Goal: Information Seeking & Learning: Learn about a topic

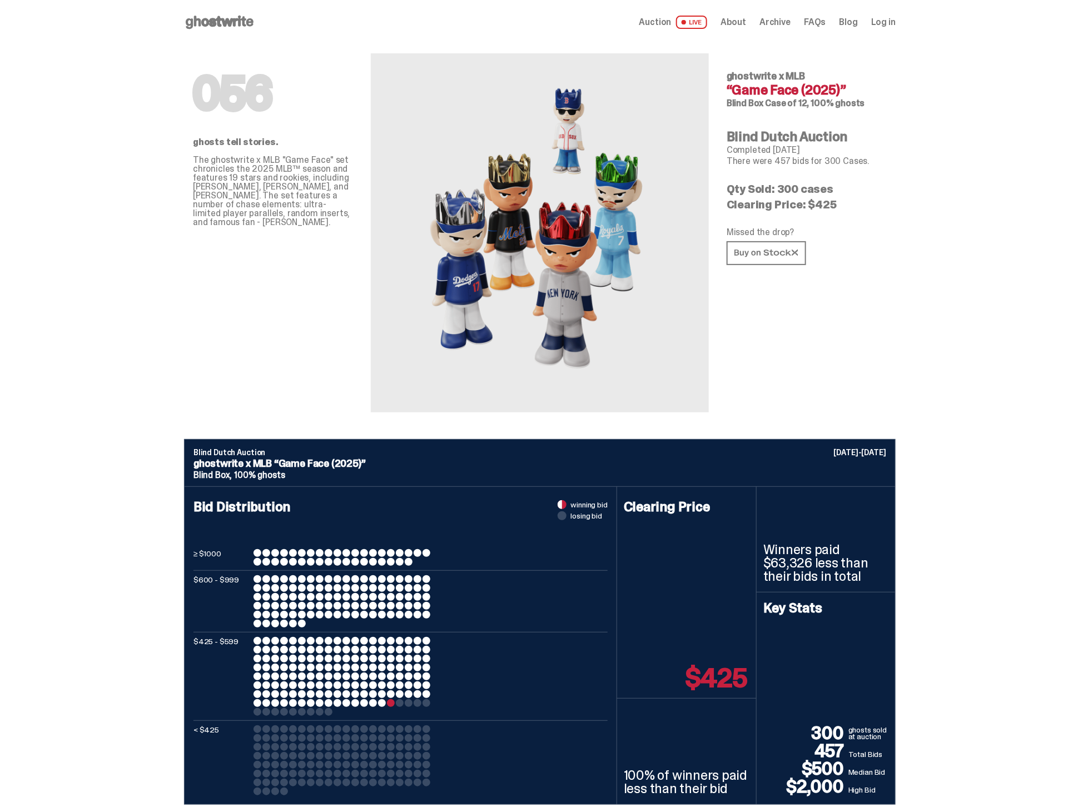
click at [255, 19] on icon at bounding box center [219, 22] width 71 height 18
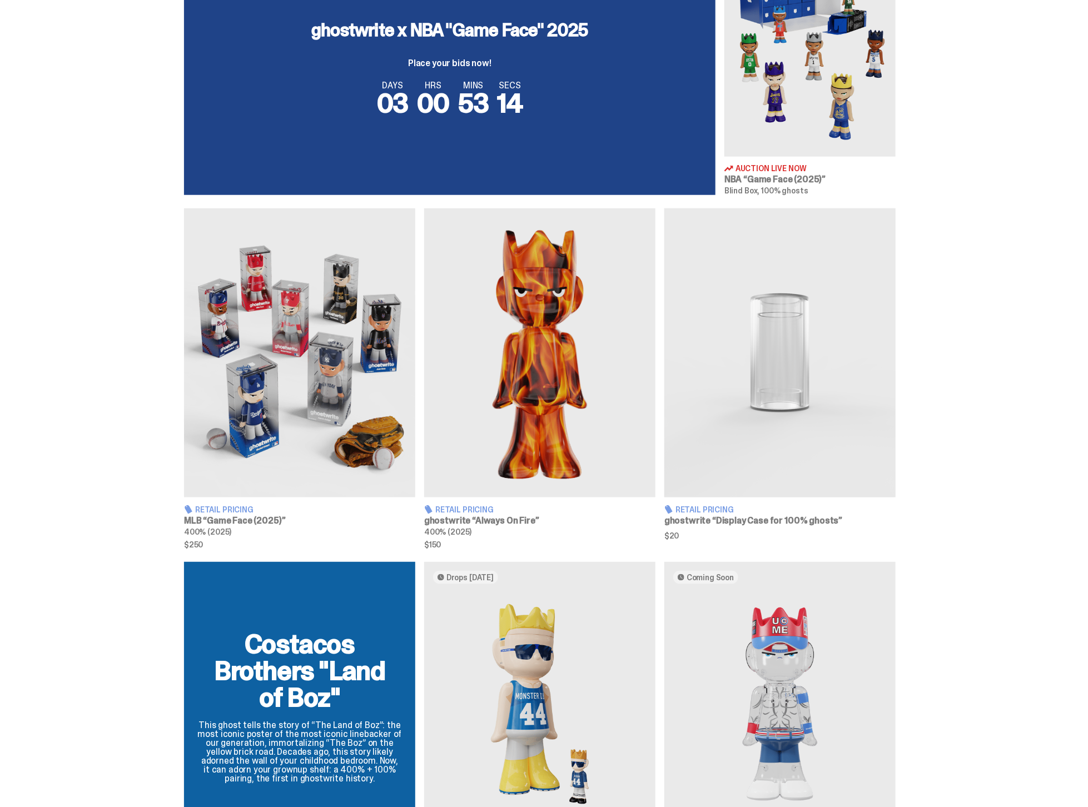
scroll to position [541, 0]
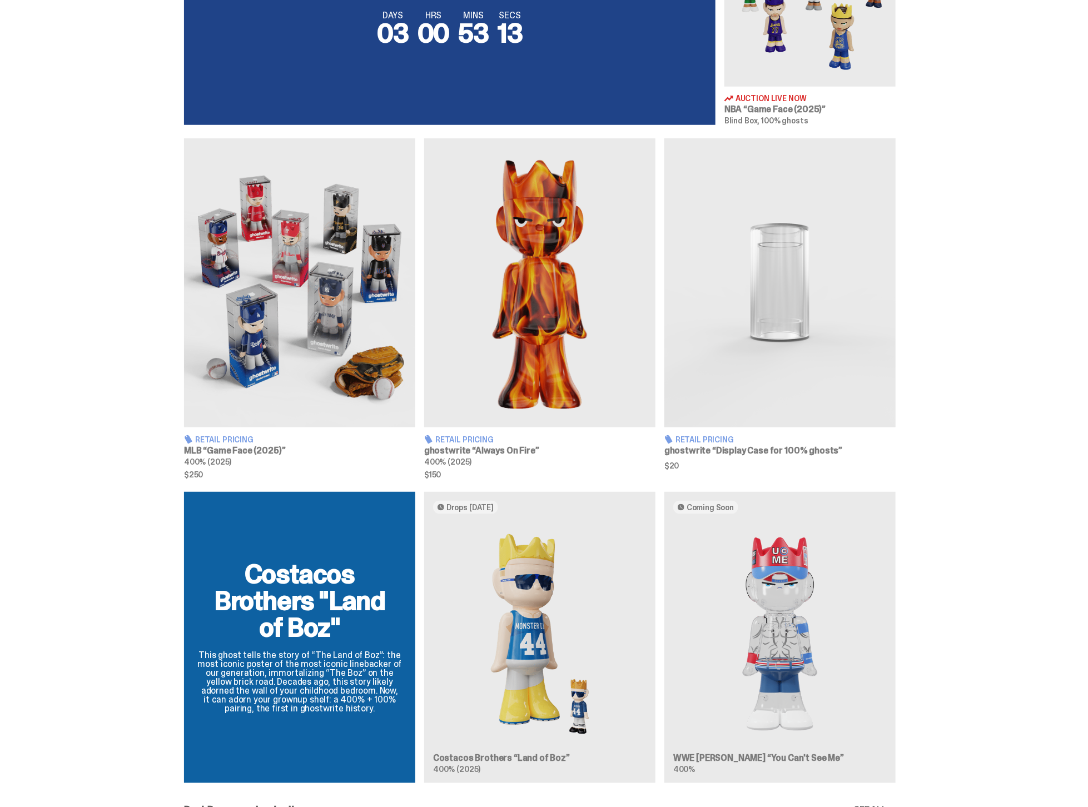
click at [277, 274] on img at bounding box center [299, 282] width 231 height 289
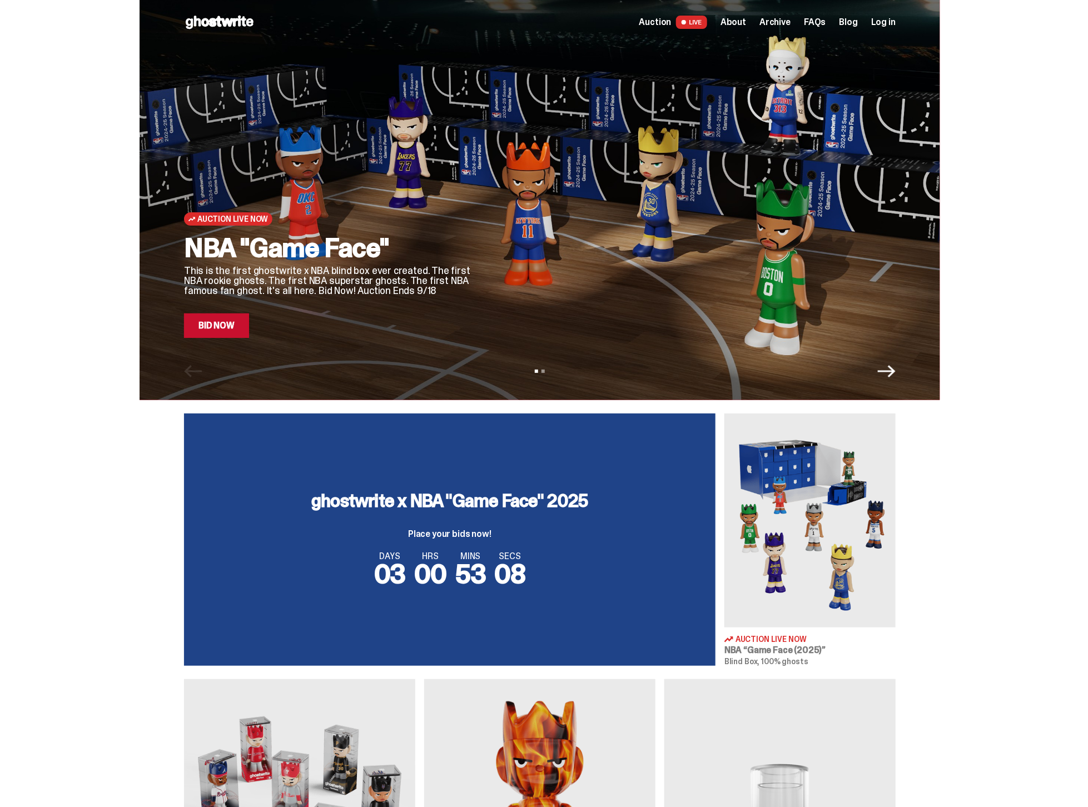
click at [802, 545] on img at bounding box center [809, 521] width 171 height 214
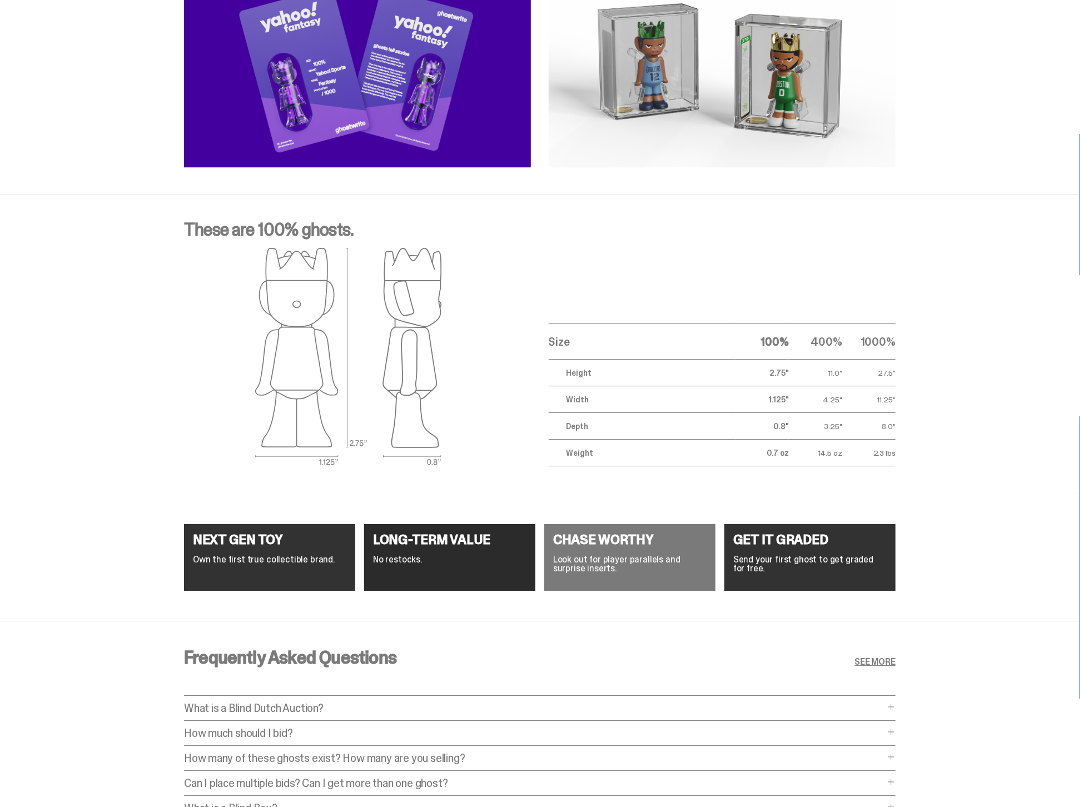
scroll to position [4045, 0]
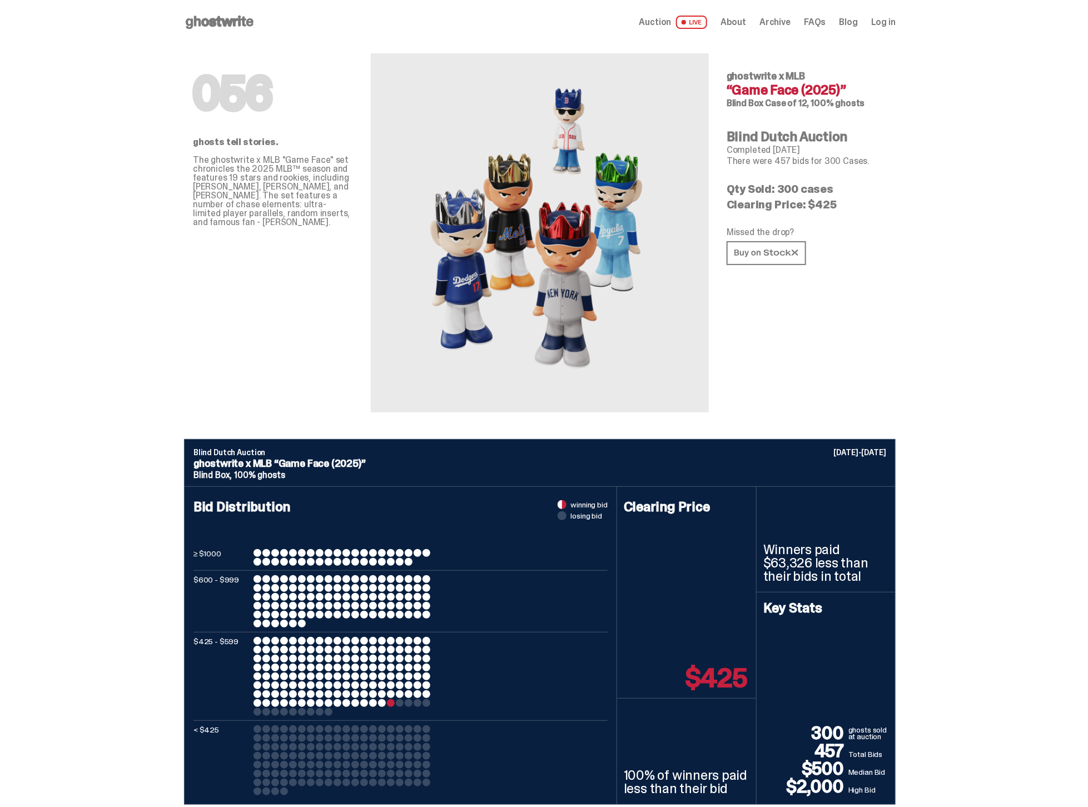
click at [225, 23] on icon at bounding box center [219, 22] width 71 height 18
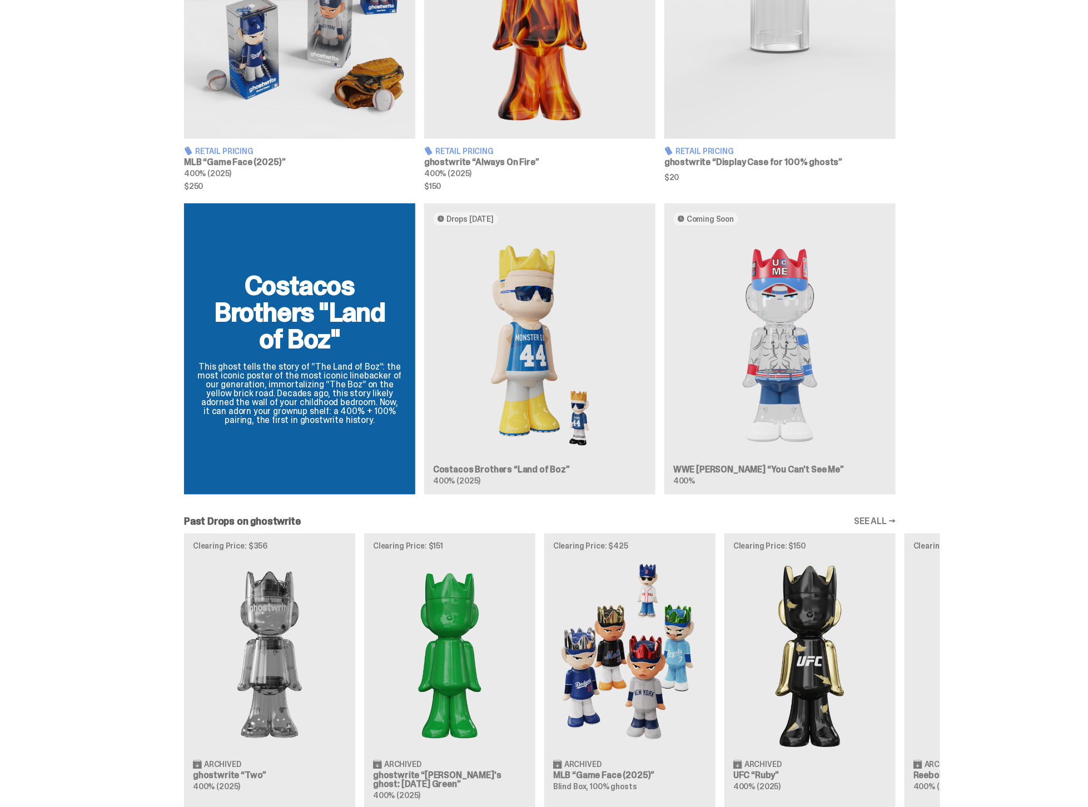
scroll to position [1061, 0]
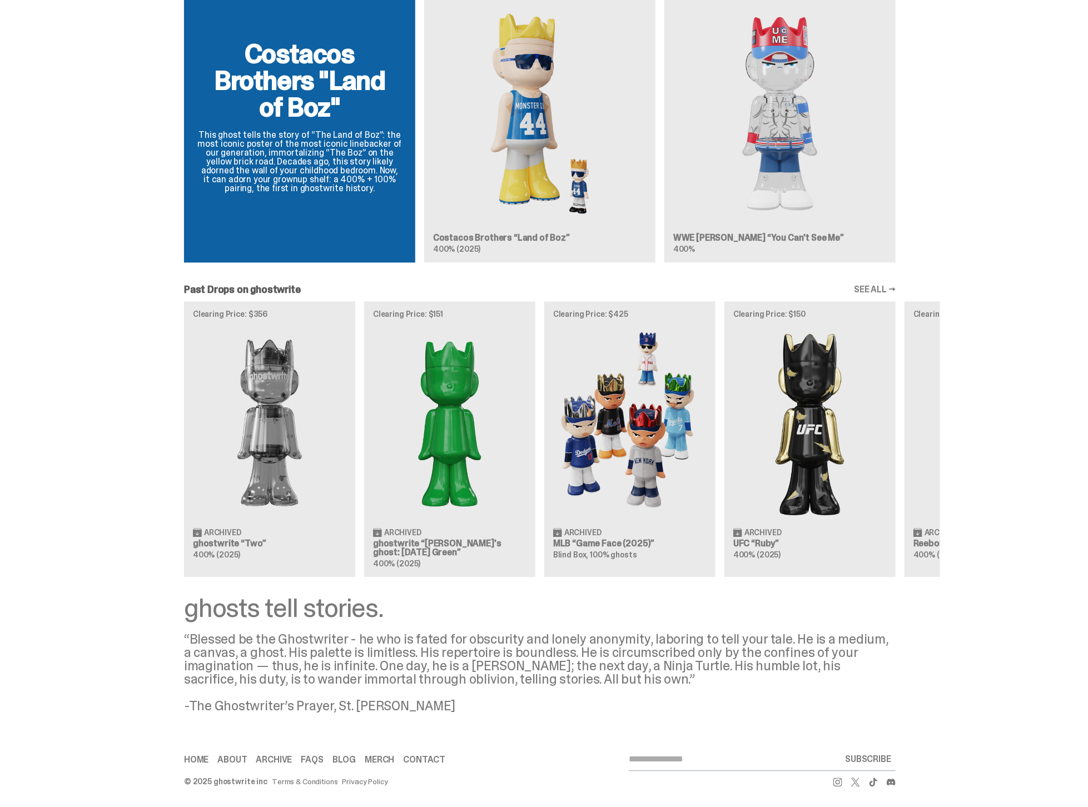
drag, startPoint x: 473, startPoint y: 707, endPoint x: 175, endPoint y: 638, distance: 306.0
click at [175, 638] on div "ghosts tell stories. “Blessed be the Ghostwriter - he who is fated for obscurit…" at bounding box center [540, 654] width 1080 height 118
copy div "“Blessed be the Ghostwriter - he who is fated for obscurity and lonely anonymit…"
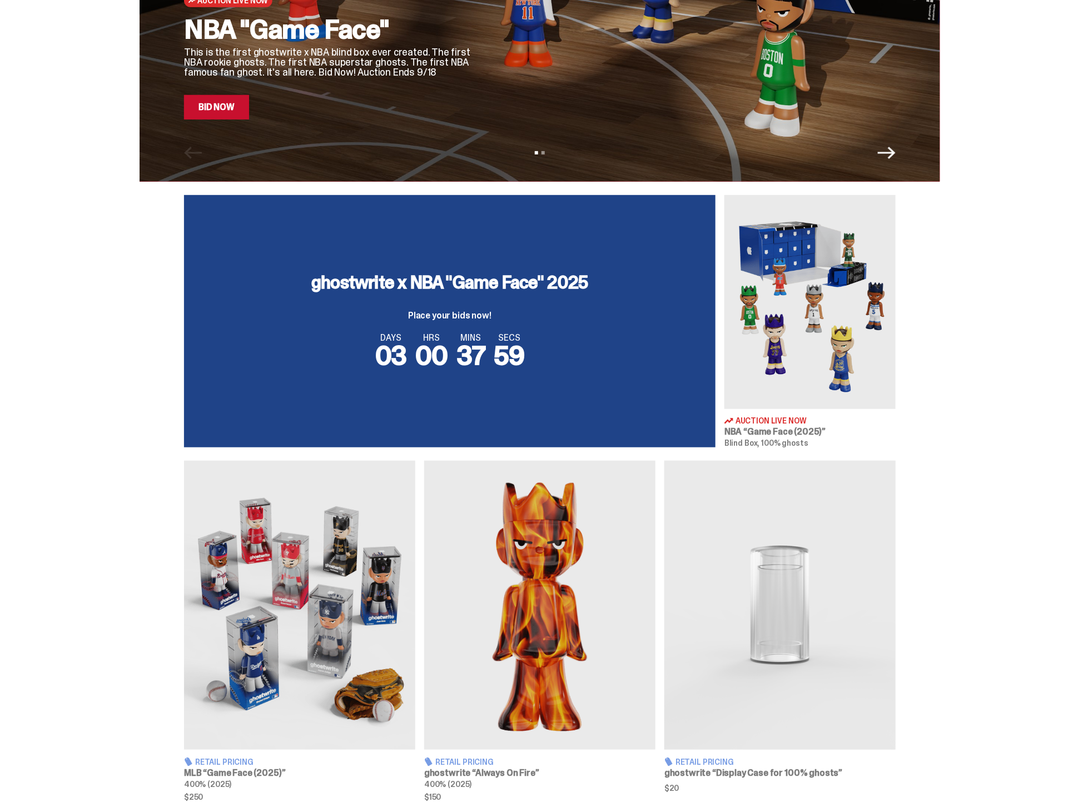
scroll to position [0, 0]
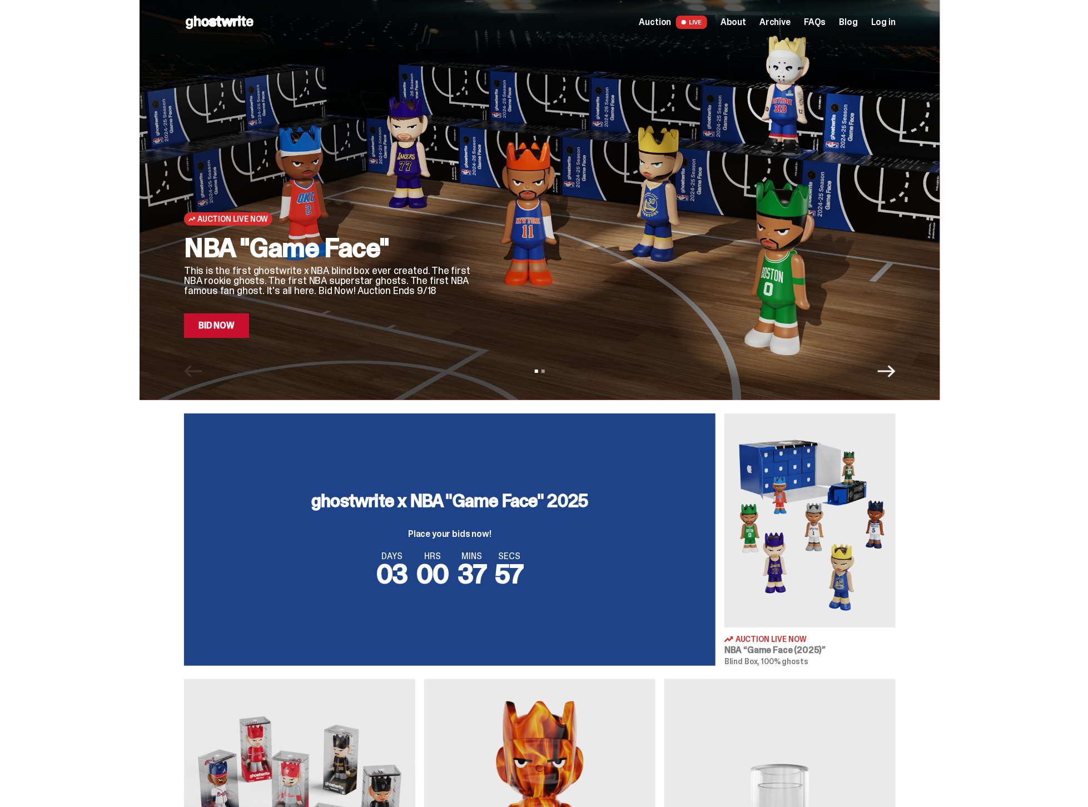
click at [685, 145] on div at bounding box center [693, 186] width 405 height 304
click at [695, 148] on div at bounding box center [693, 186] width 405 height 304
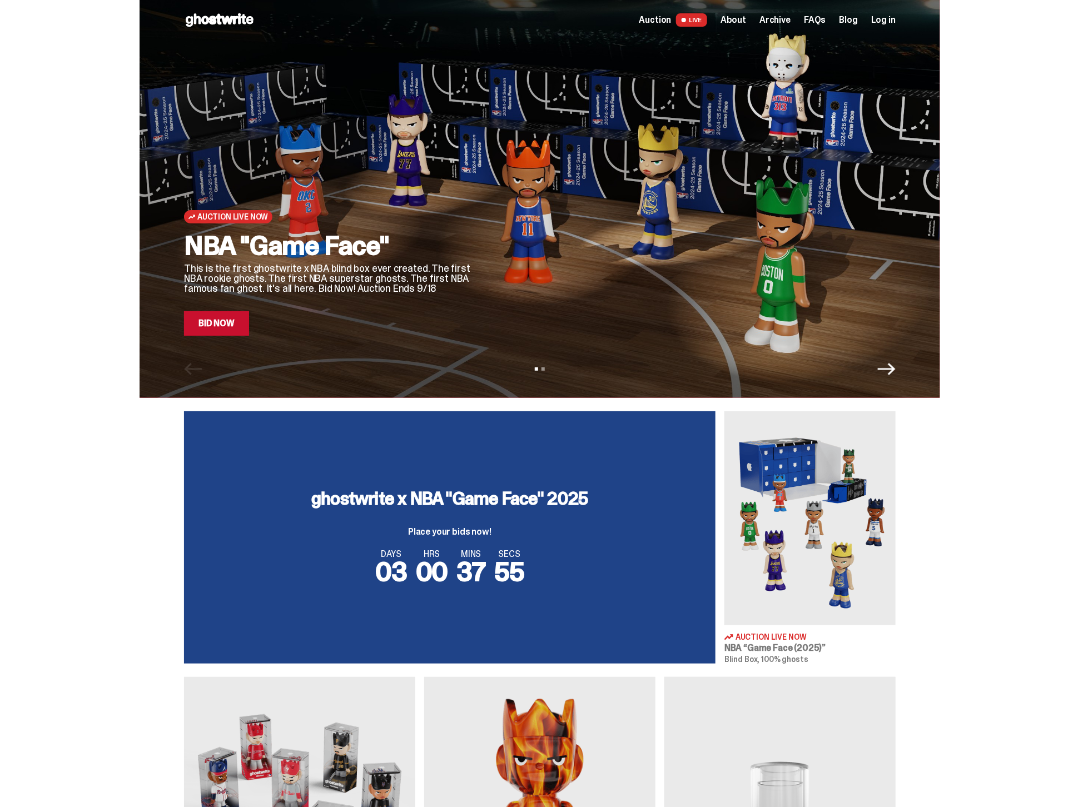
click at [649, 147] on div at bounding box center [693, 184] width 405 height 304
click at [597, 181] on div at bounding box center [693, 184] width 405 height 304
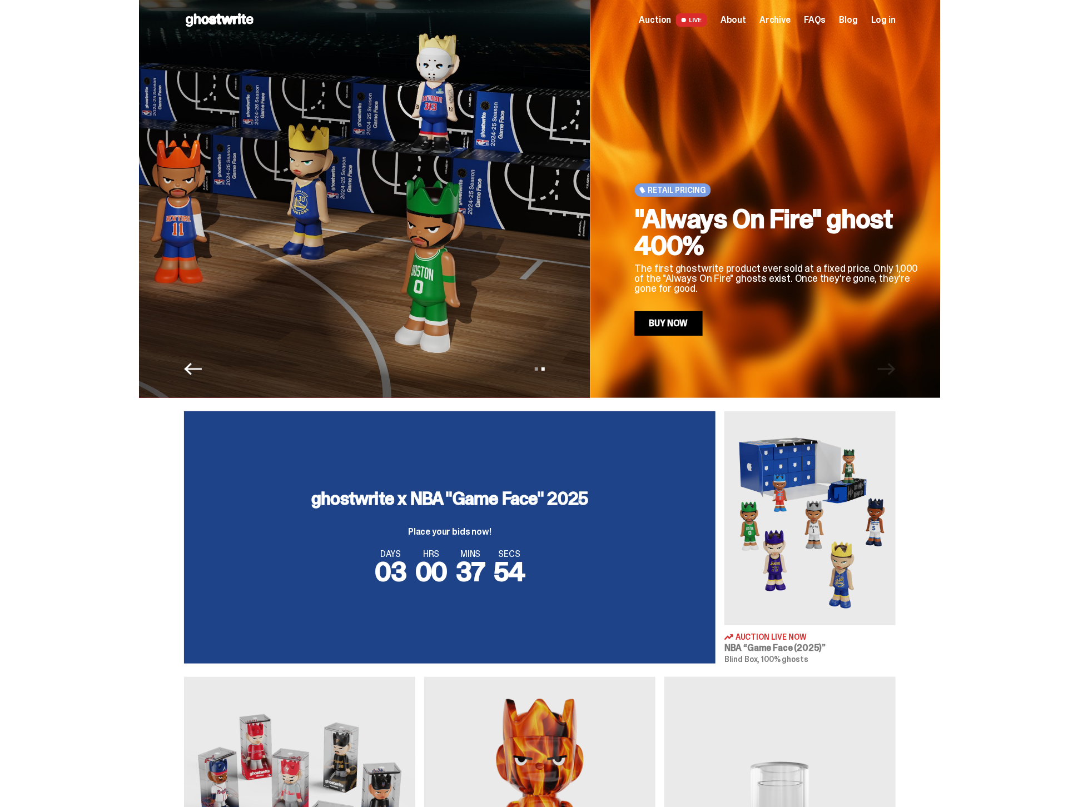
click at [496, 181] on div at bounding box center [343, 184] width 405 height 304
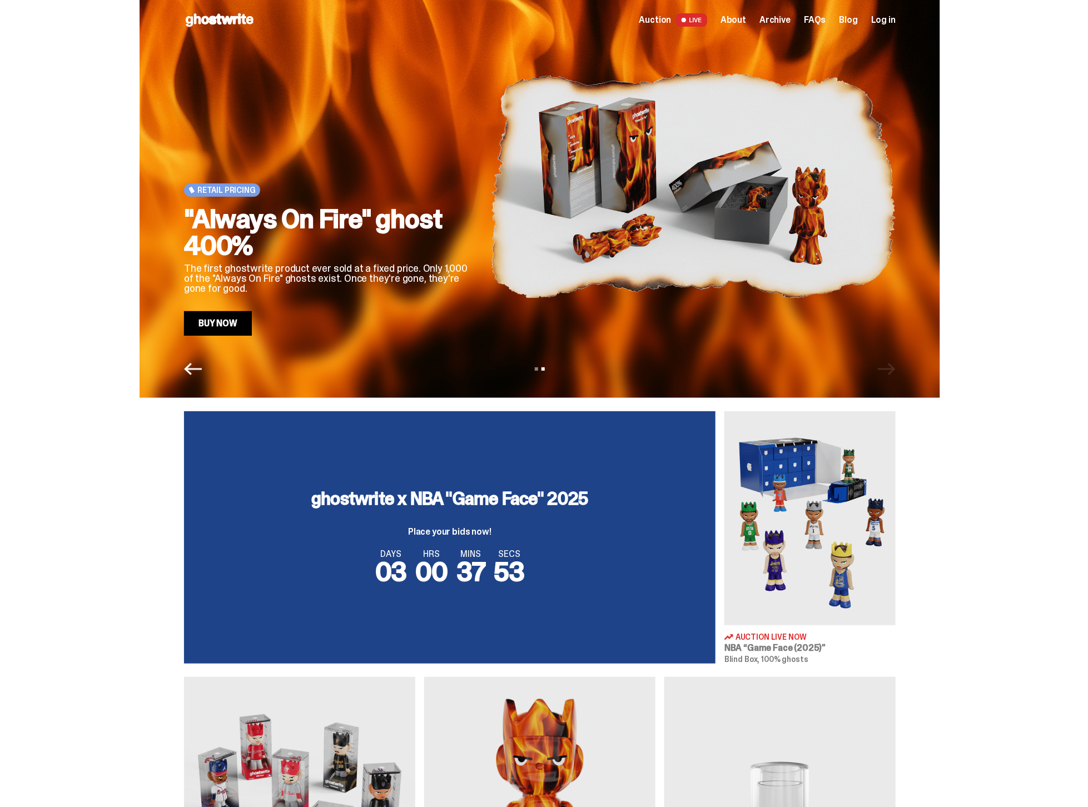
click at [208, 370] on div "View slide 1 View slide 2" at bounding box center [540, 369] width 801 height 18
click at [198, 368] on icon "Previous" at bounding box center [193, 369] width 18 height 12
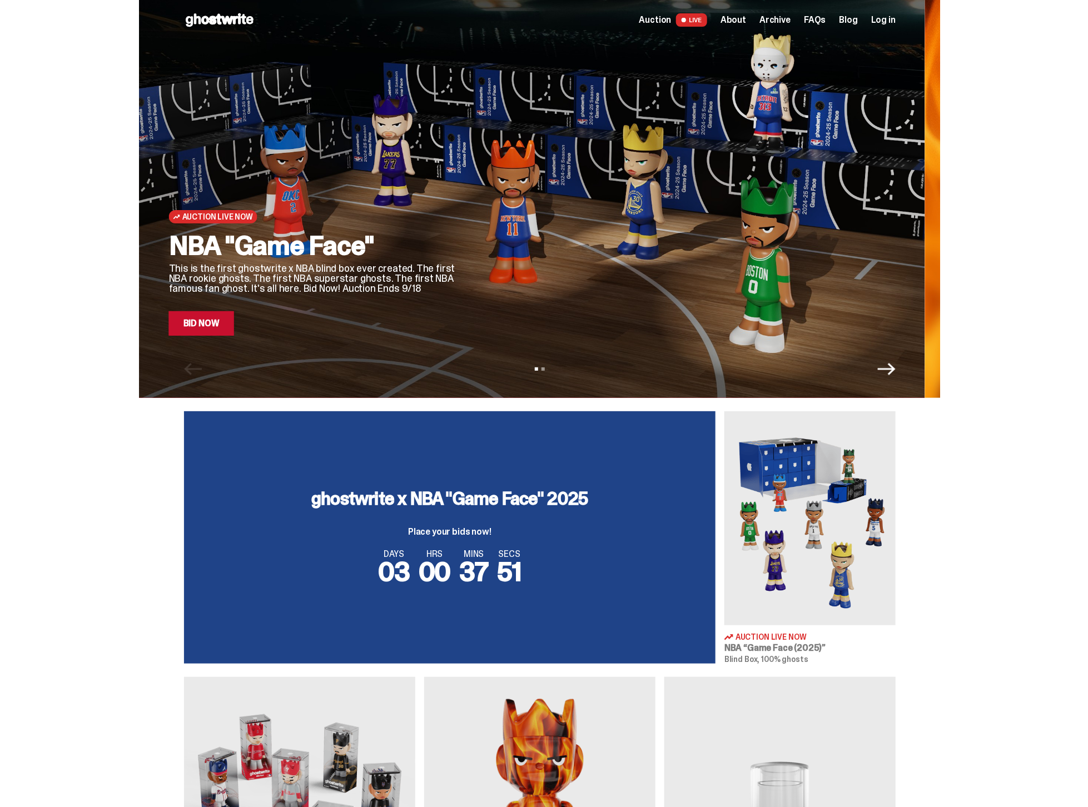
click at [347, 326] on div "NBA "Game Face" This is the first ghostwrite x NBA blind box ever created. The …" at bounding box center [313, 283] width 289 height 103
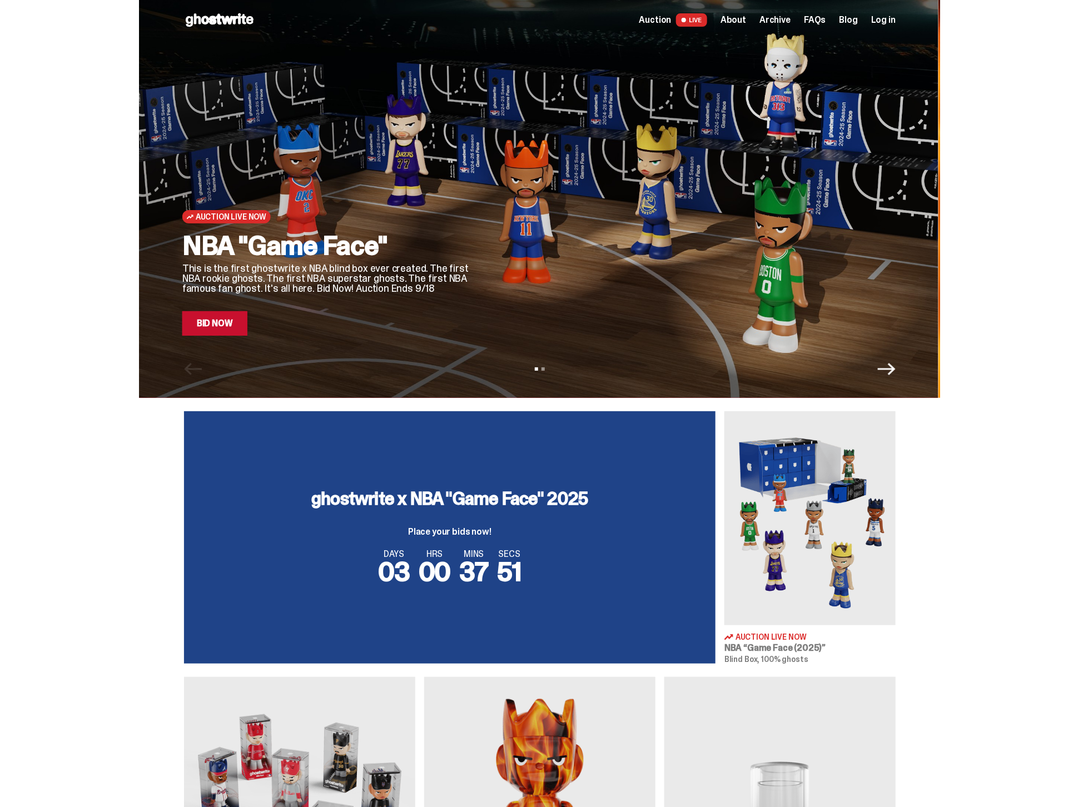
click at [221, 331] on link "Bid Now" at bounding box center [214, 323] width 65 height 24
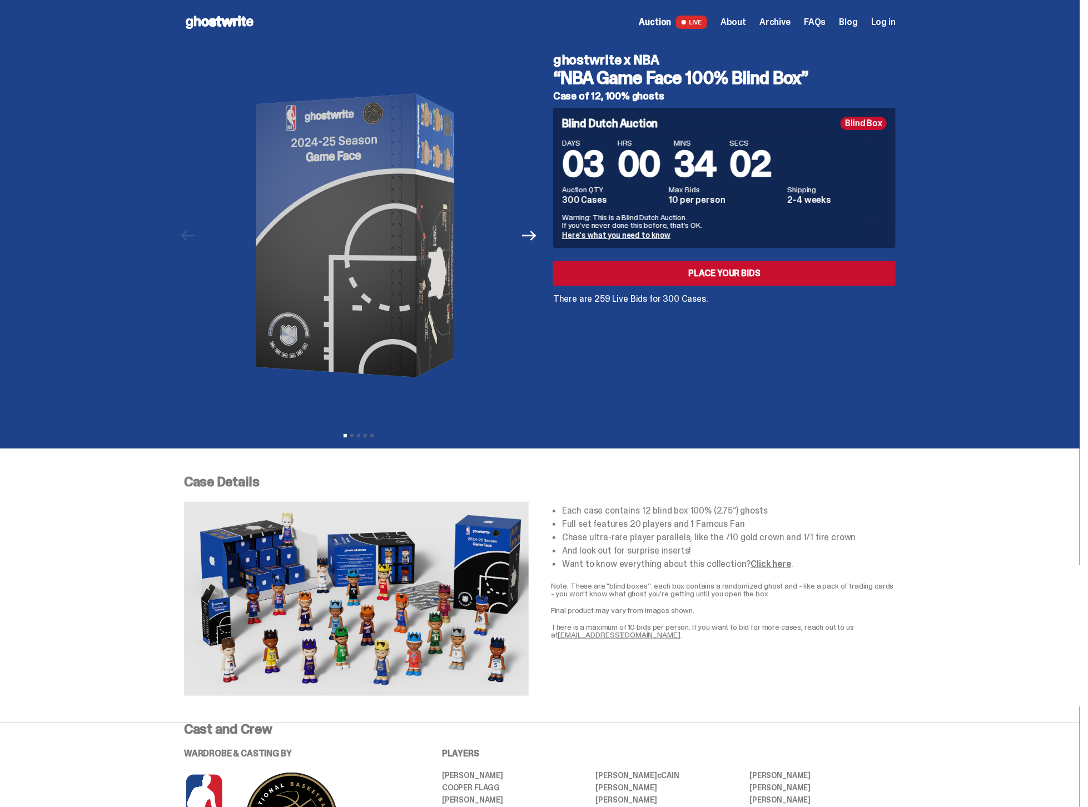
drag, startPoint x: 584, startPoint y: 63, endPoint x: 826, endPoint y: 74, distance: 242.1
click at [826, 74] on div "ghostwrite x NBA “NBA Game Face 100% Blind Box” Case of 12, 100% ghosts" at bounding box center [724, 77] width 342 height 48
copy div "ghostwrite x NBA “NBA Game Face 100% Blind Box”"
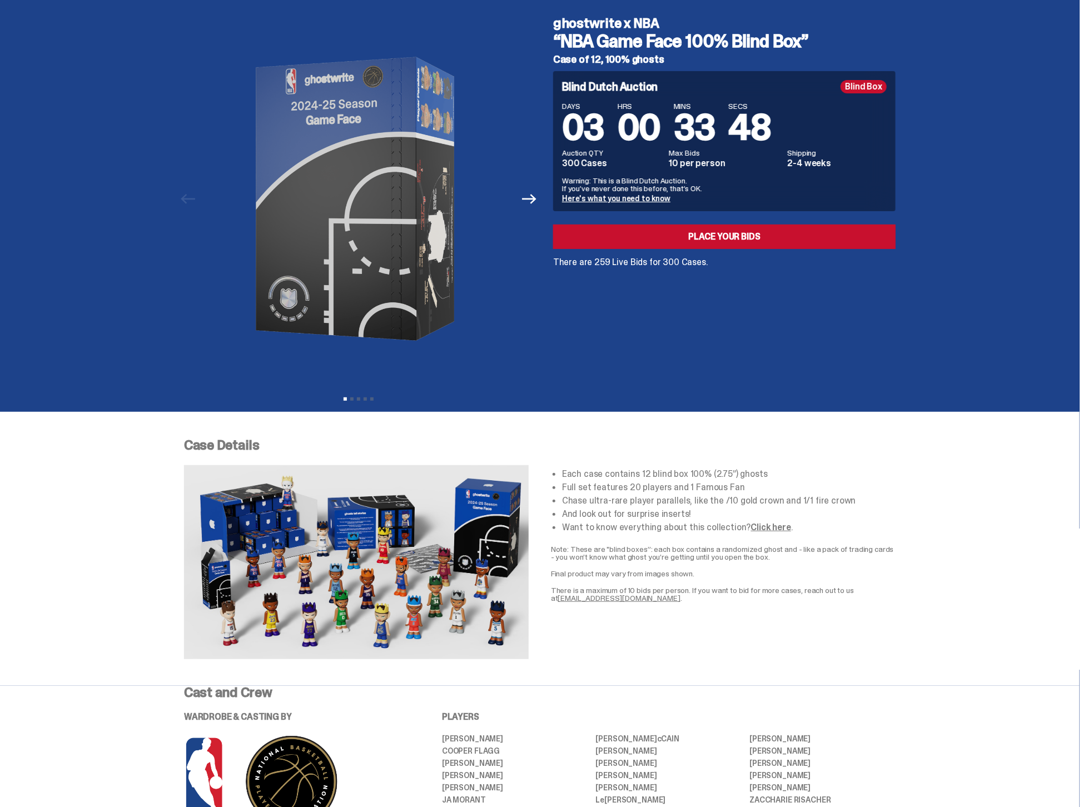
scroll to position [42, 0]
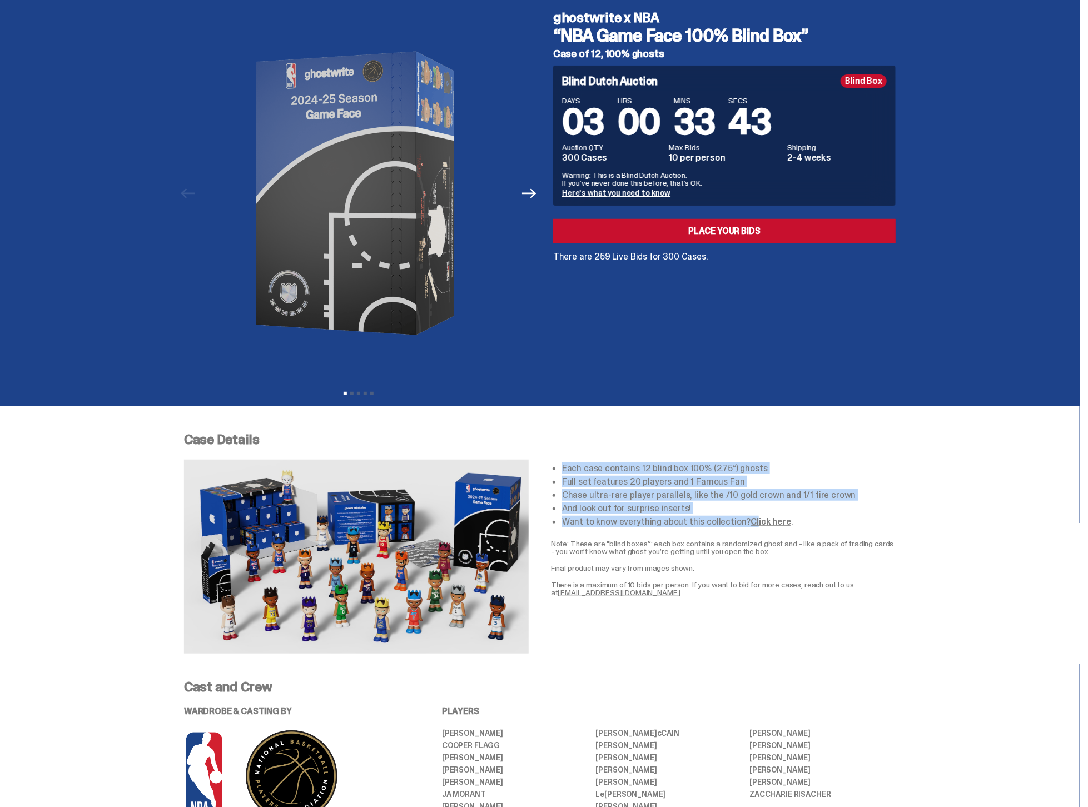
drag, startPoint x: 565, startPoint y: 465, endPoint x: 768, endPoint y: 522, distance: 211.2
click at [752, 523] on div "Each case contains 12 blind box 100% (2.75”) ghosts Full set features 20 player…" at bounding box center [723, 495] width 345 height 62
click at [769, 522] on link "Click here" at bounding box center [771, 522] width 40 height 12
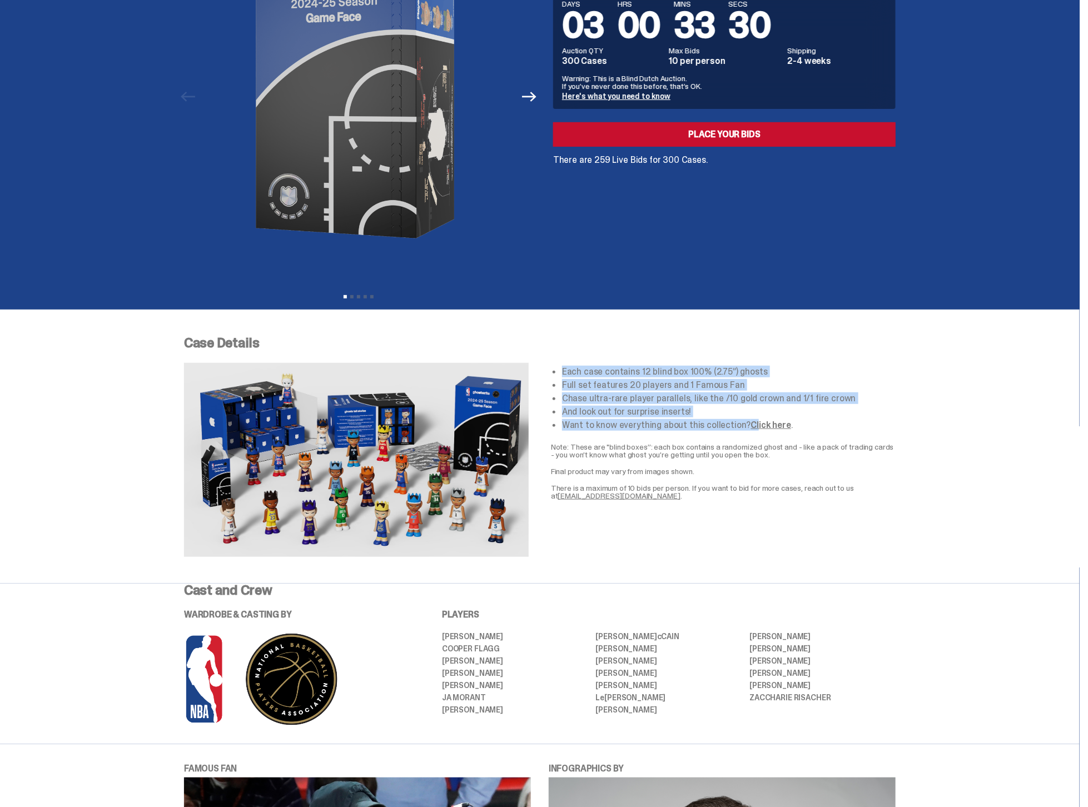
scroll to position [0, 0]
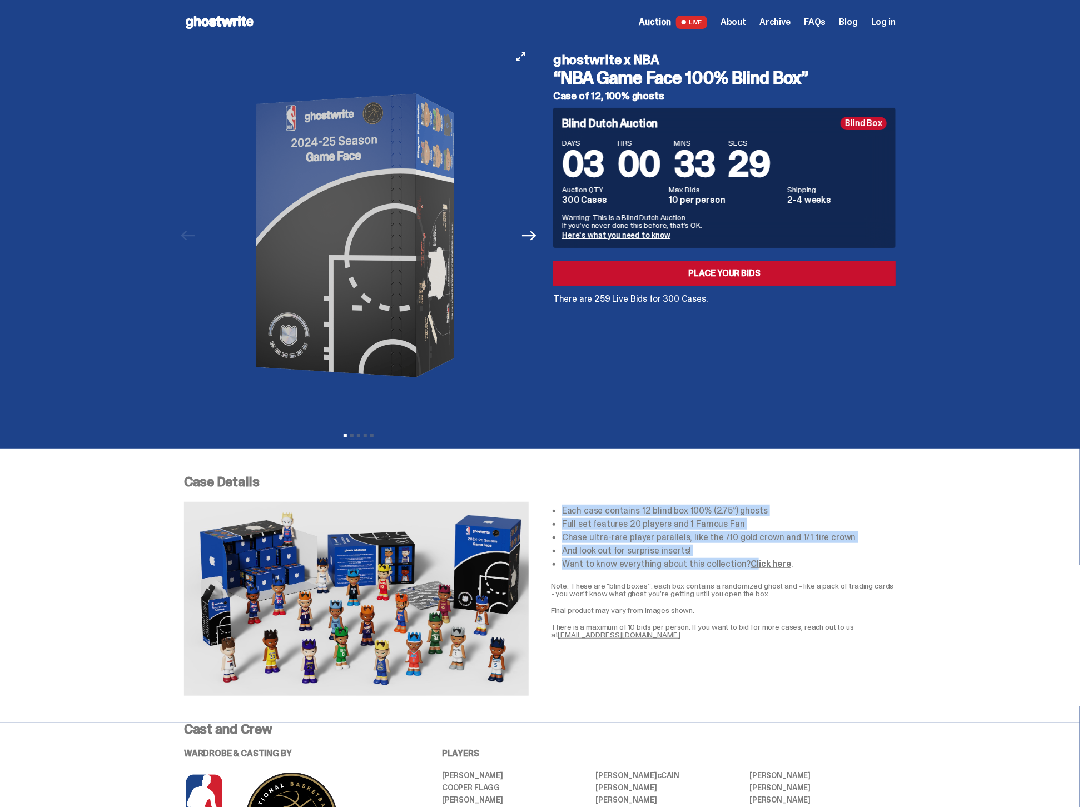
click at [441, 296] on img at bounding box center [359, 235] width 306 height 383
click at [385, 291] on img at bounding box center [359, 235] width 306 height 383
click at [521, 240] on div at bounding box center [358, 235] width 349 height 383
click at [530, 231] on icon "Next" at bounding box center [529, 236] width 14 height 14
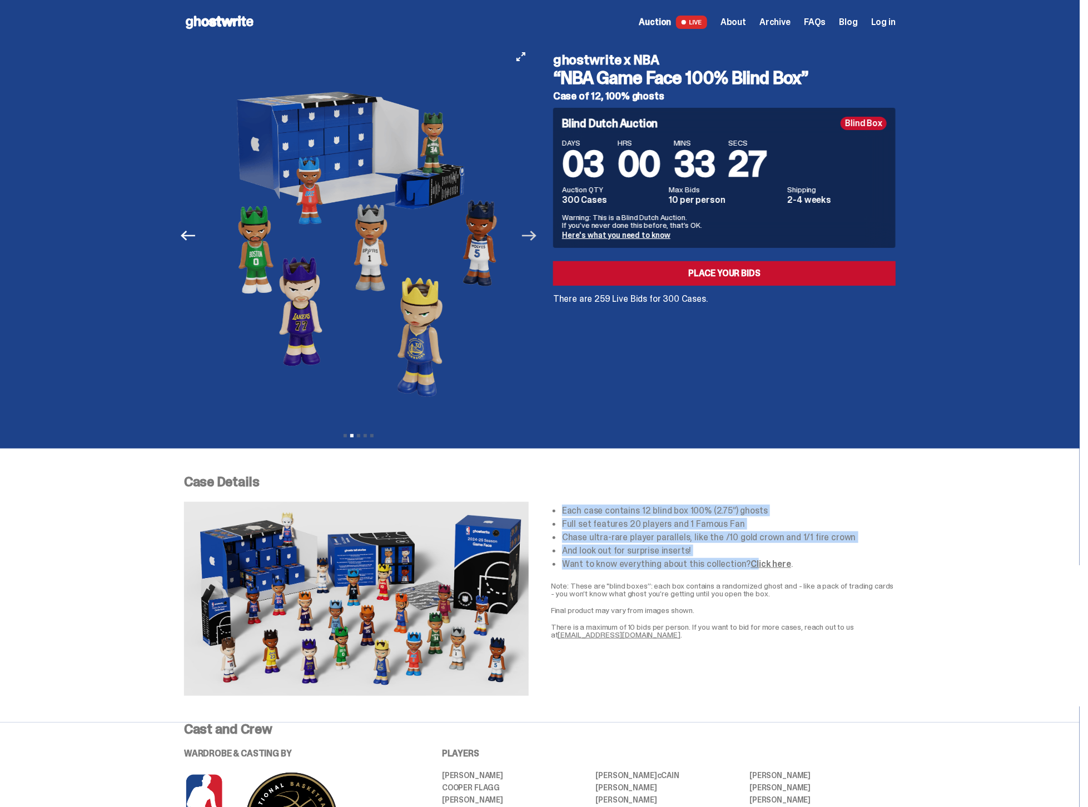
click at [527, 236] on icon "Next" at bounding box center [529, 236] width 14 height 14
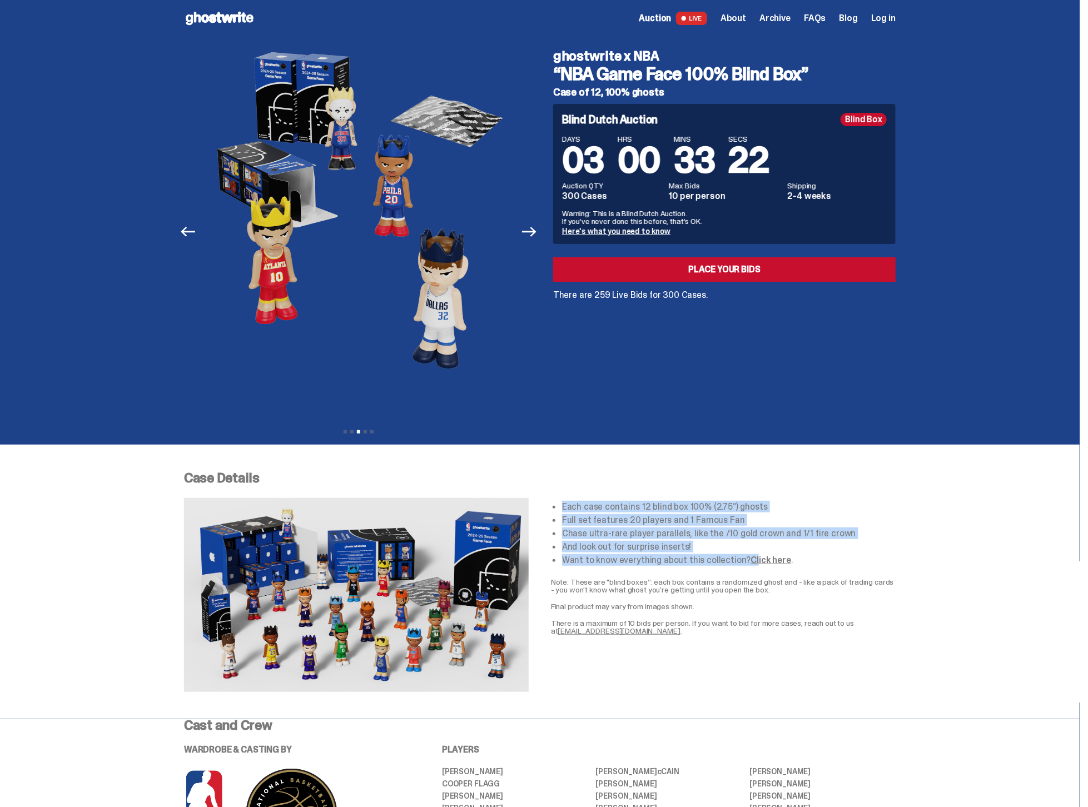
drag, startPoint x: 716, startPoint y: 550, endPoint x: 745, endPoint y: 565, distance: 32.8
click at [716, 550] on li "And look out for surprise inserts!" at bounding box center [729, 547] width 334 height 9
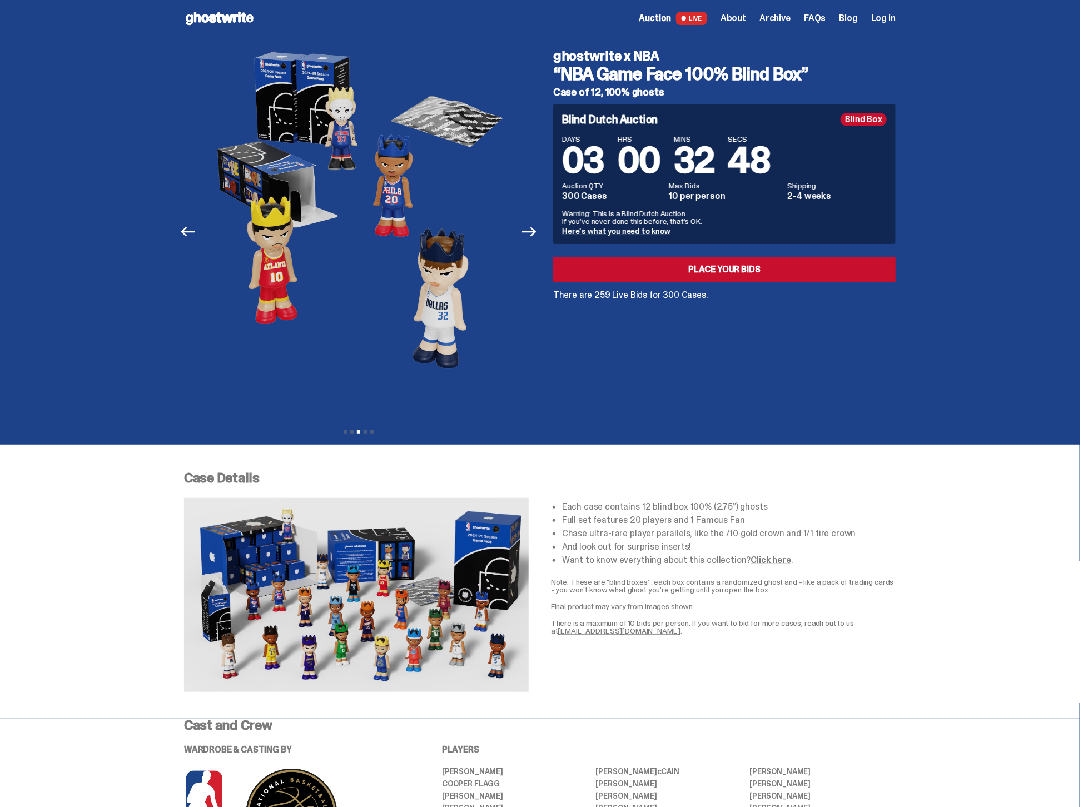
drag, startPoint x: 569, startPoint y: 504, endPoint x: 744, endPoint y: 562, distance: 183.7
click at [744, 562] on ul "Each case contains 12 blind box 100% (2.75”) ghosts Full set features 20 player…" at bounding box center [729, 534] width 334 height 62
click at [798, 560] on li "Want to know everything about this collection? Click here ." at bounding box center [729, 560] width 334 height 9
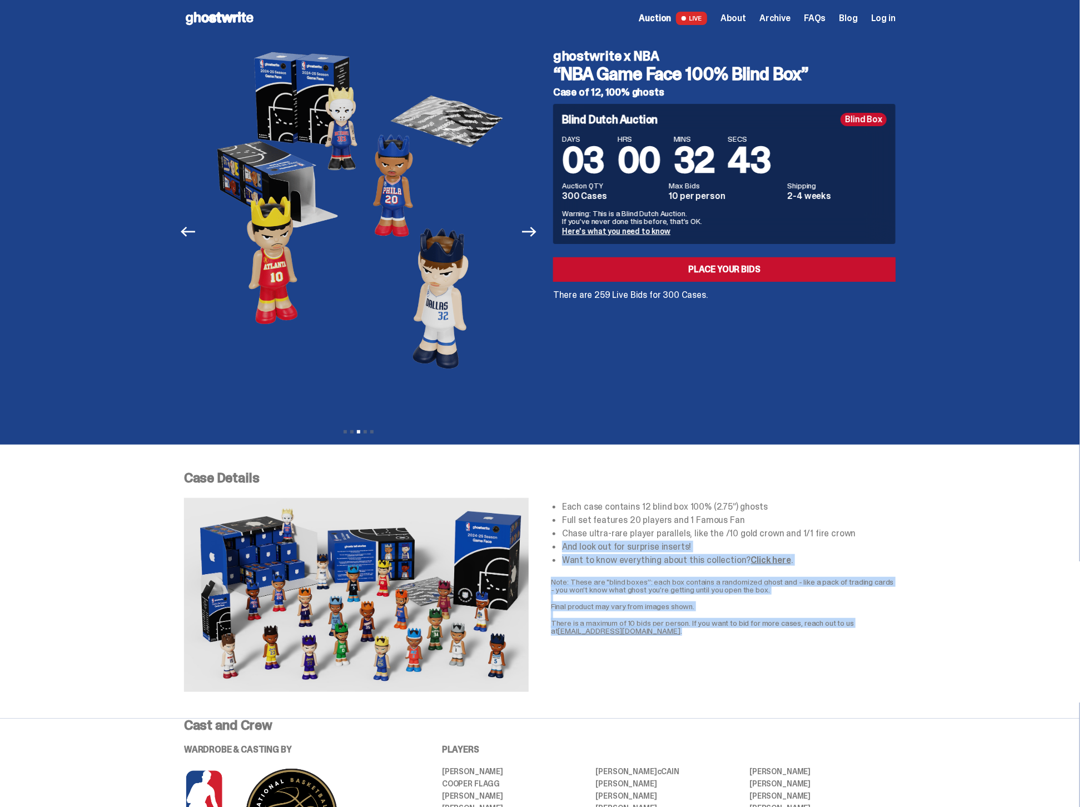
drag, startPoint x: 659, startPoint y: 636, endPoint x: 550, endPoint y: 540, distance: 144.6
click at [550, 540] on div "Each case contains 12 blind box 100% (2.75”) ghosts Full set features 20 player…" at bounding box center [540, 594] width 712 height 193
click at [681, 643] on div "Each case contains 12 blind box 100% (2.75”) ghosts Full set features 20 player…" at bounding box center [723, 594] width 345 height 193
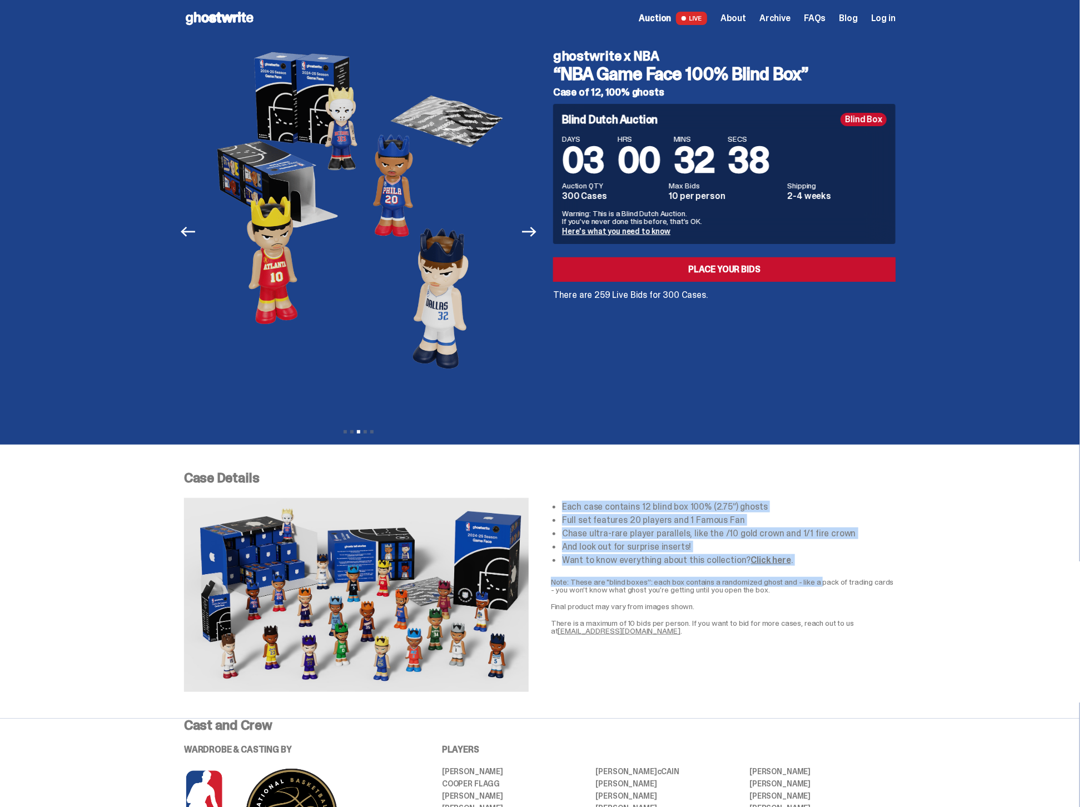
drag, startPoint x: 769, startPoint y: 585, endPoint x: 613, endPoint y: 552, distance: 160.2
click at [539, 500] on div "Each case contains 12 blind box 100% (2.75”) ghosts Full set features 20 player…" at bounding box center [540, 594] width 712 height 193
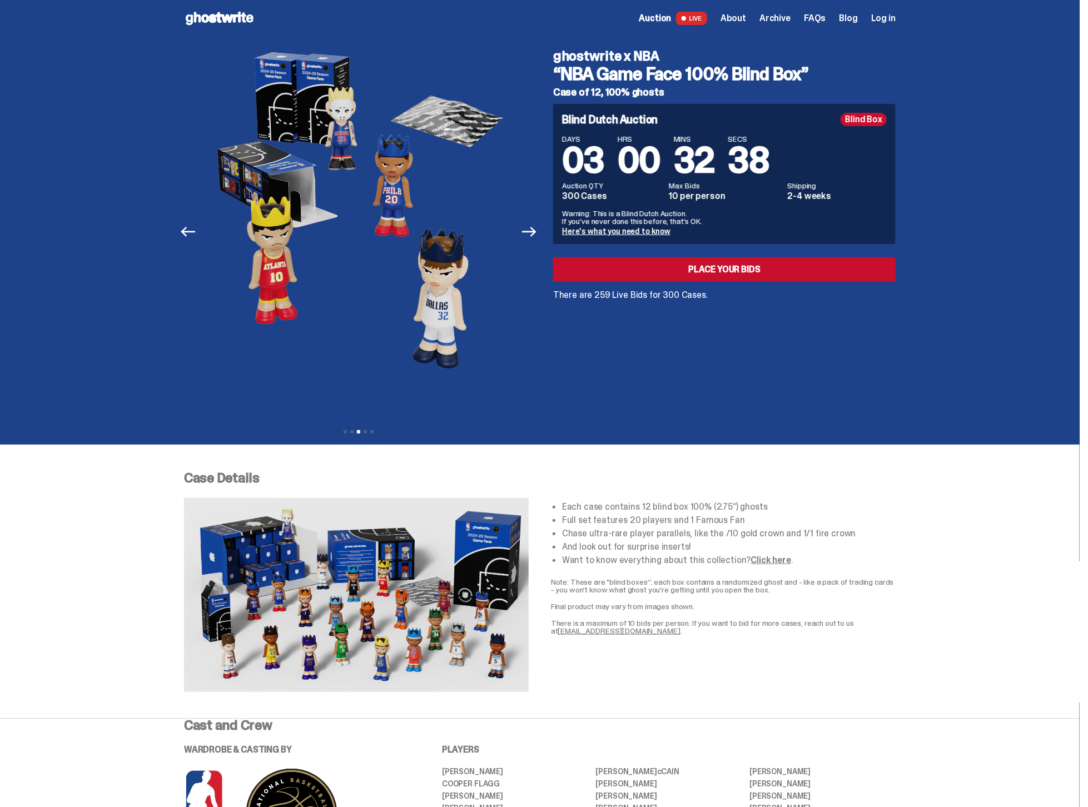
drag, startPoint x: 738, startPoint y: 593, endPoint x: 782, endPoint y: 597, distance: 44.1
click at [738, 593] on p "Note: These are "blind boxes”: each box contains a randomized ghost and - like …" at bounding box center [723, 586] width 345 height 16
drag, startPoint x: 754, startPoint y: 582, endPoint x: 574, endPoint y: 515, distance: 192.3
click at [556, 504] on div "Each case contains 12 blind box 100% (2.75”) ghosts Full set features 20 player…" at bounding box center [723, 594] width 345 height 193
copy div "Each case contains 12 blind box 100% (2.75”) ghosts Full set features 20 player…"
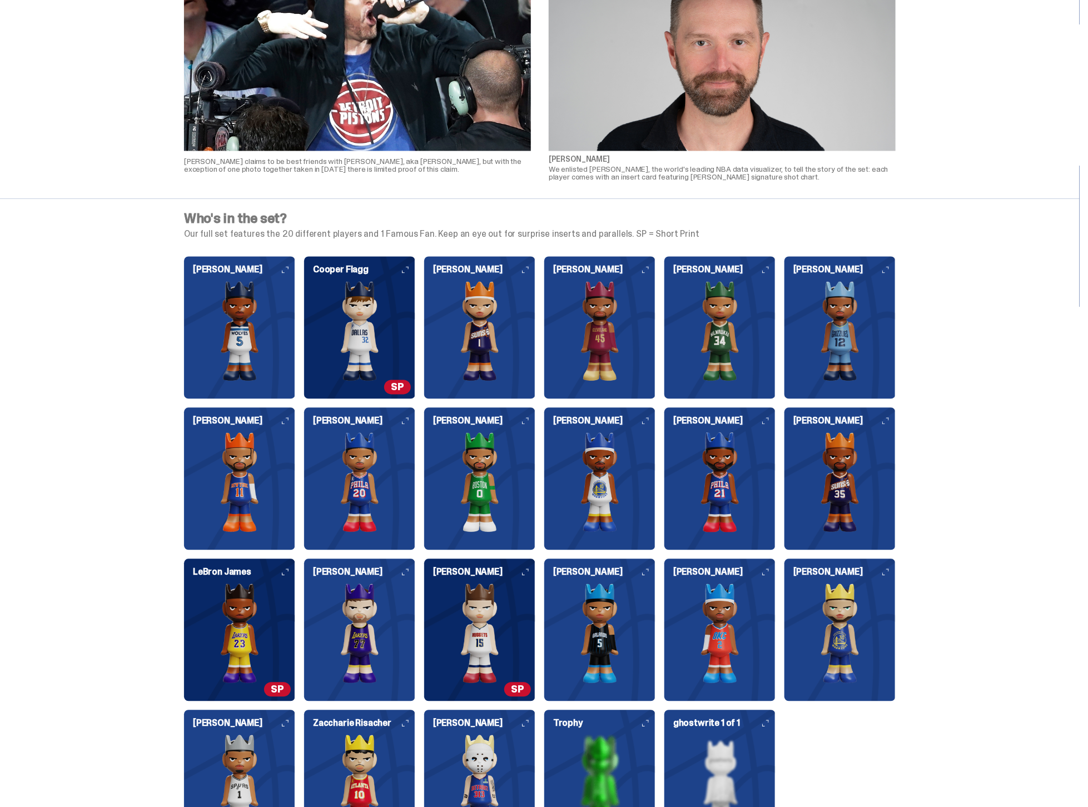
scroll to position [964, 0]
click at [244, 326] on img at bounding box center [239, 332] width 111 height 100
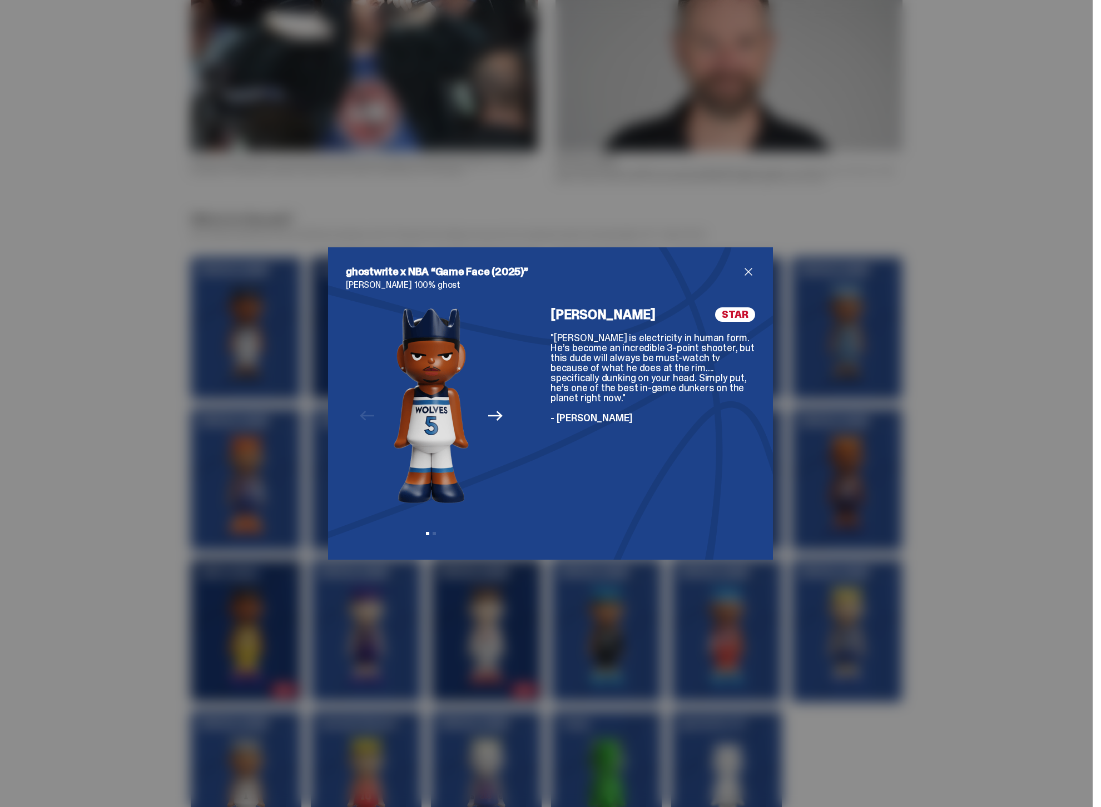
click at [159, 294] on div "ghostwrite x NBA “Game Face (2025)” Anthony Edwards 100% ghost Previous Next Vi…" at bounding box center [550, 403] width 1101 height 807
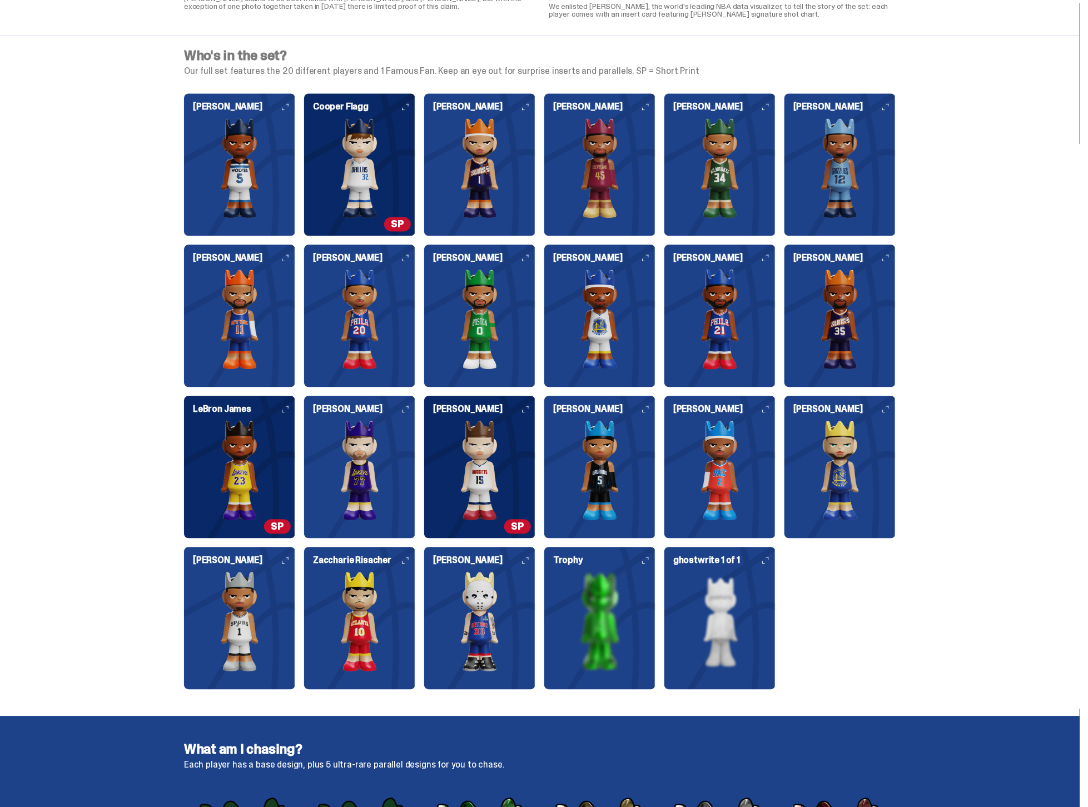
scroll to position [1125, 0]
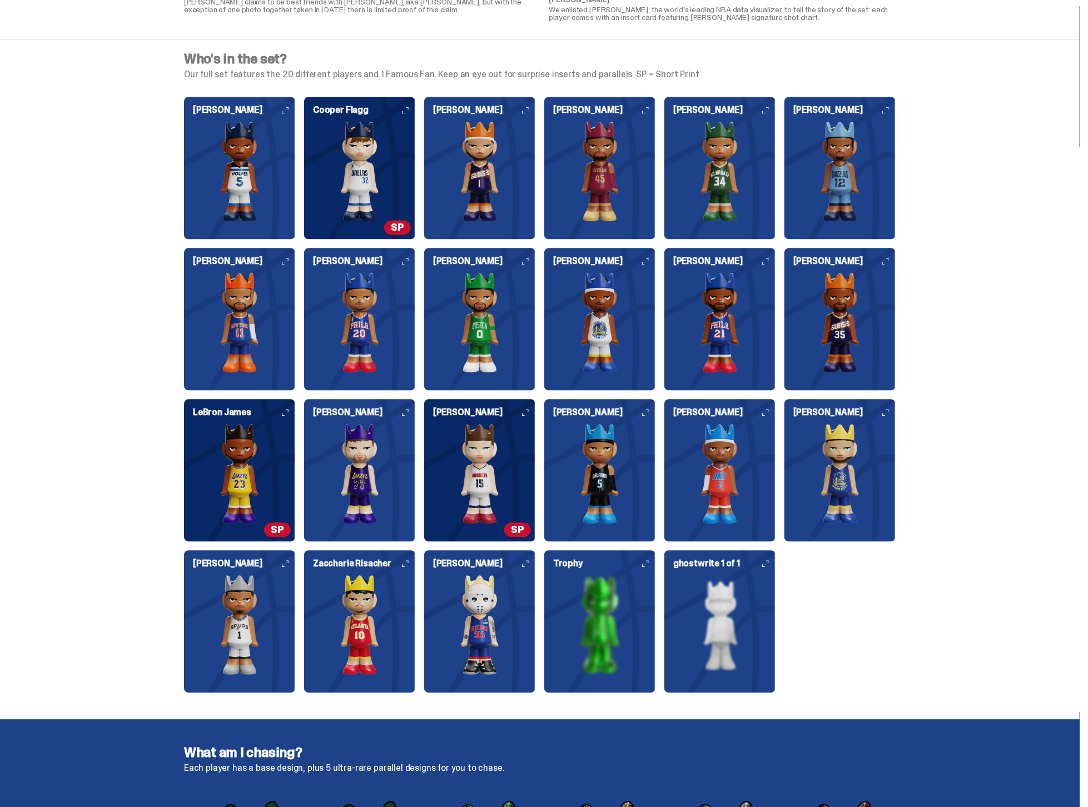
click at [248, 70] on p "Our full set features the 20 different players and 1 Famous Fan. Keep an eye ou…" at bounding box center [540, 74] width 712 height 9
click at [224, 133] on img at bounding box center [239, 171] width 111 height 100
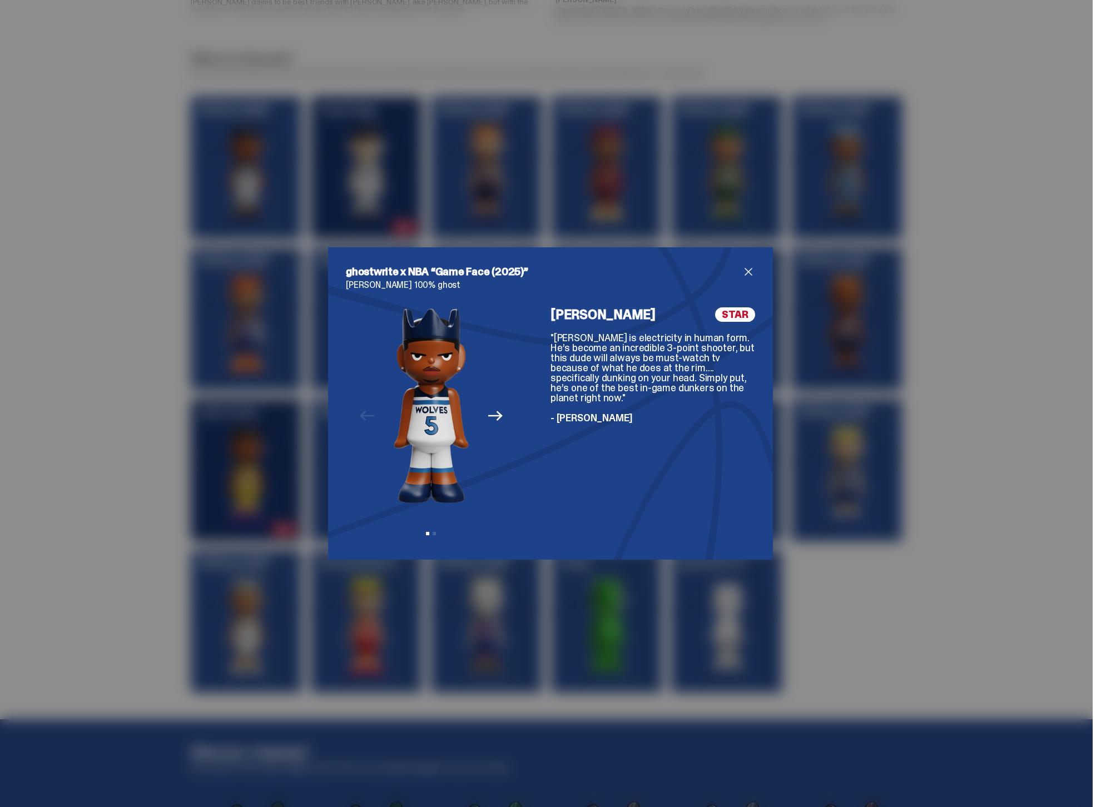
click at [795, 211] on div "ghostwrite x NBA “Game Face (2025)” Anthony Edwards 100% ghost Previous Next Vi…" at bounding box center [550, 403] width 1101 height 807
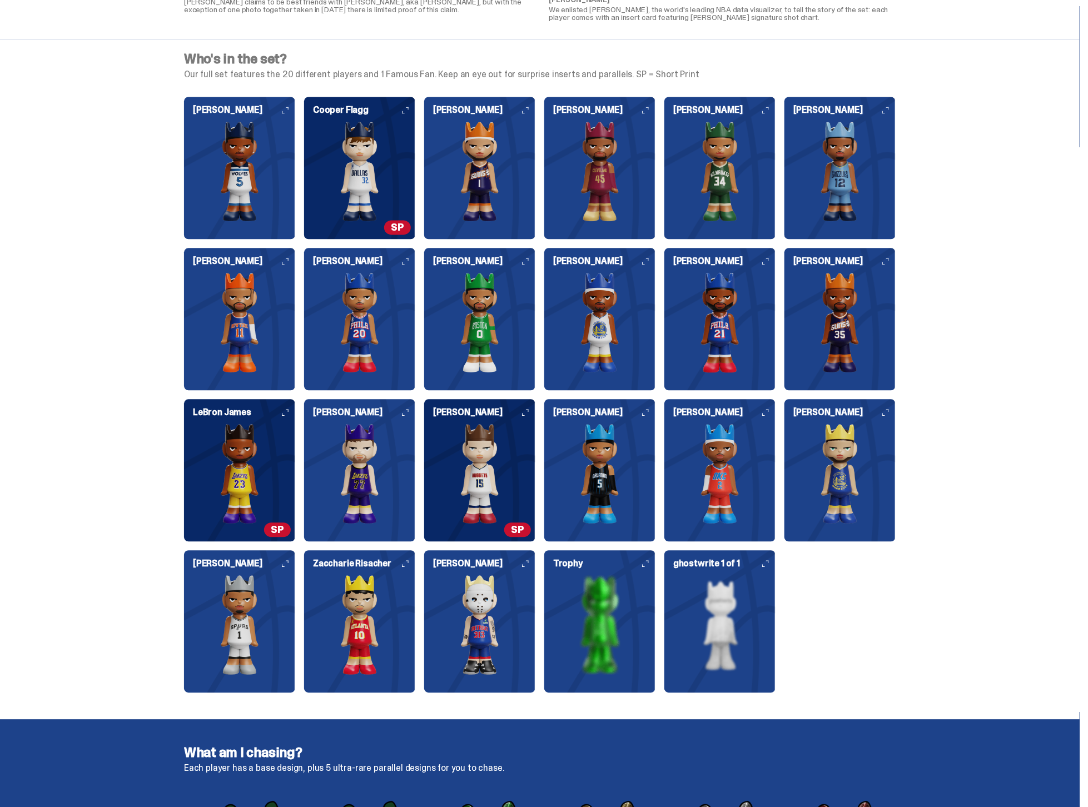
click at [373, 156] on img at bounding box center [359, 171] width 111 height 100
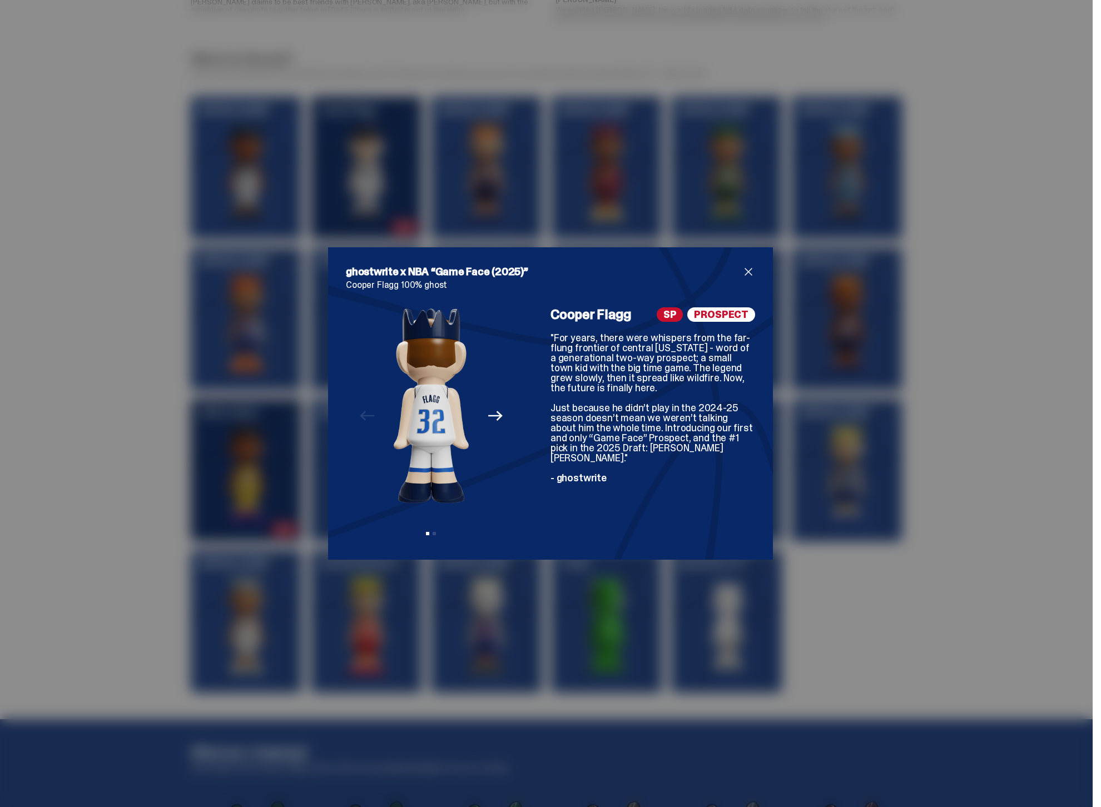
click at [727, 178] on div "ghostwrite x NBA “Game Face (2025)” Cooper Flagg 100% ghost Previous Next View …" at bounding box center [550, 403] width 1101 height 807
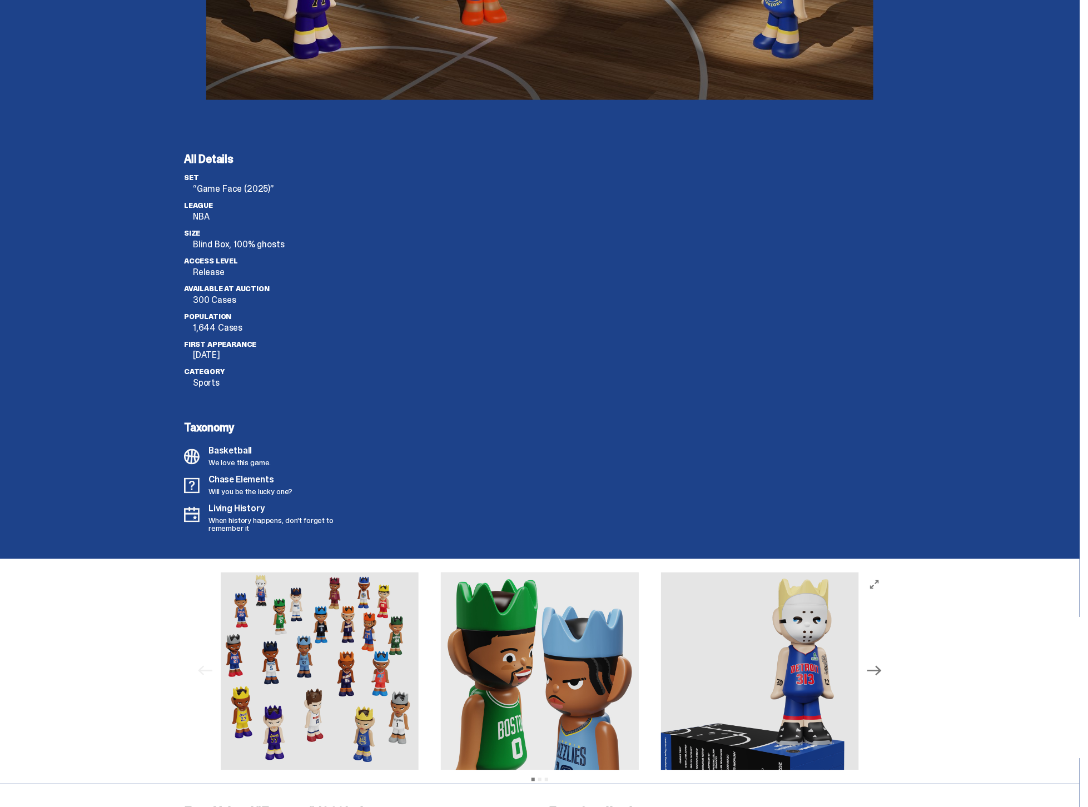
scroll to position [2916, 0]
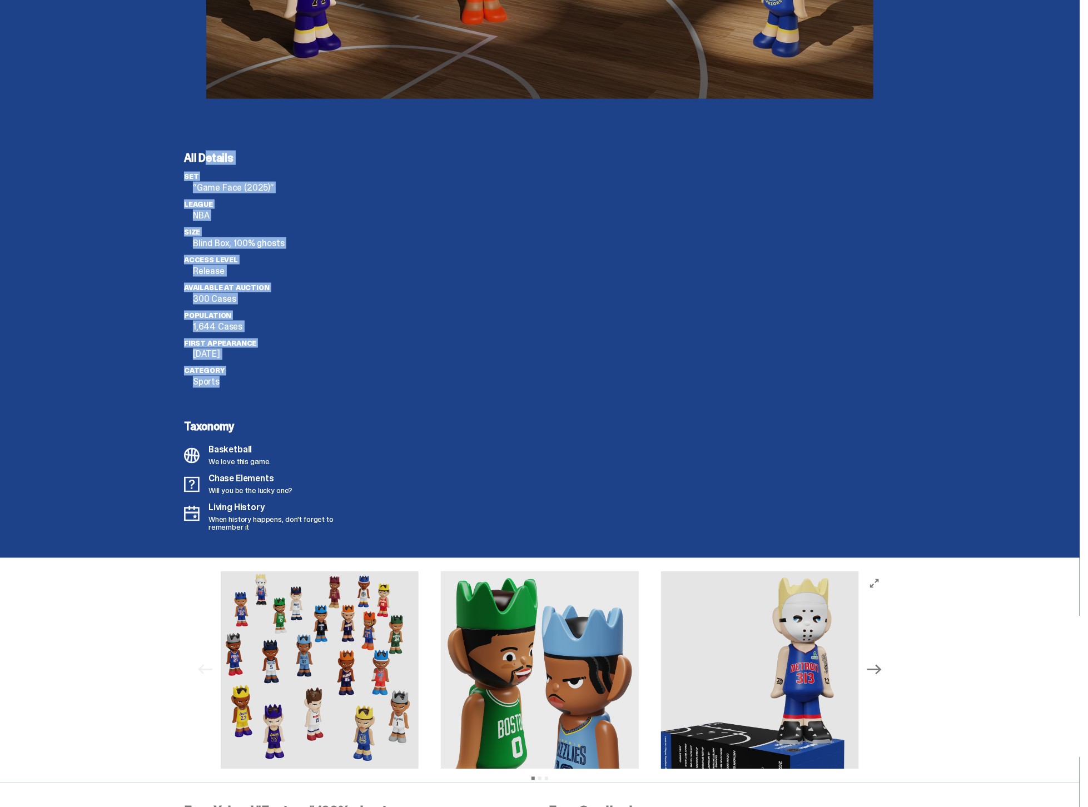
drag, startPoint x: 225, startPoint y: 385, endPoint x: 163, endPoint y: 150, distance: 242.6
click at [163, 150] on div "All Details set “Game Face (2025)” League NBA Size Blind Box, 100% ghosts Acces…" at bounding box center [540, 342] width 1080 height 433
copy div "All Details set “Game Face (2025)” League NBA Size Blind Box, 100% ghosts Acces…"
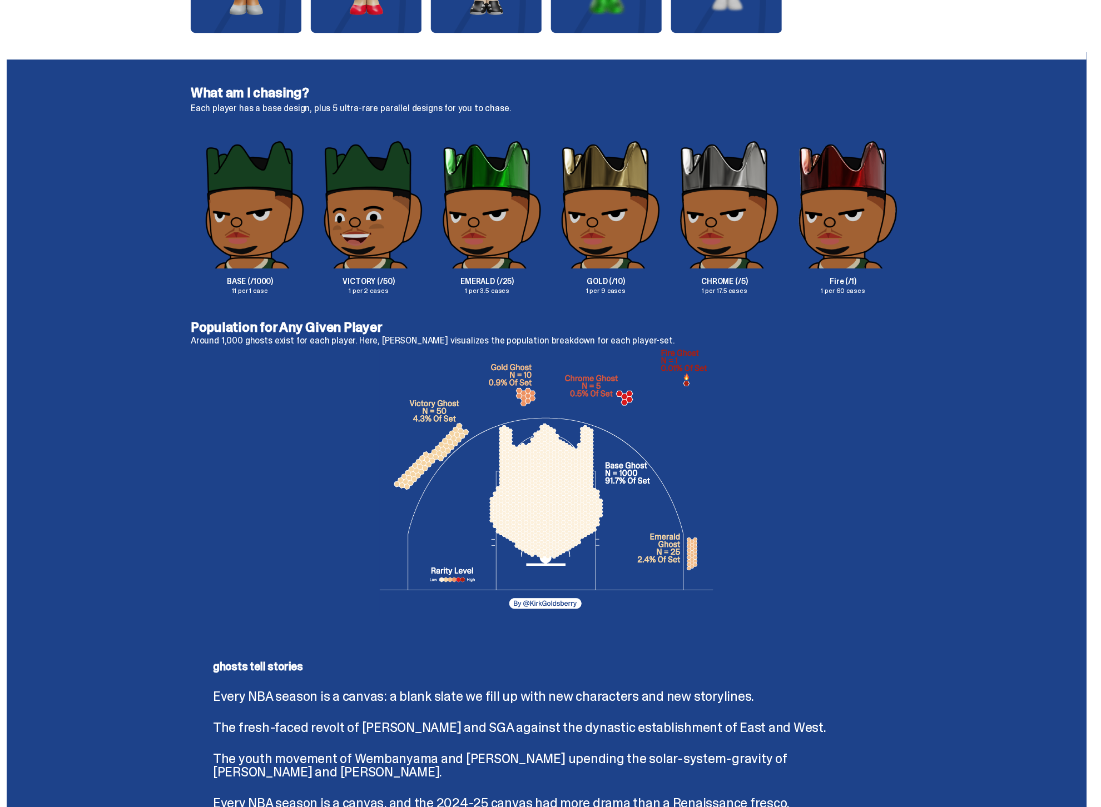
scroll to position [0, 0]
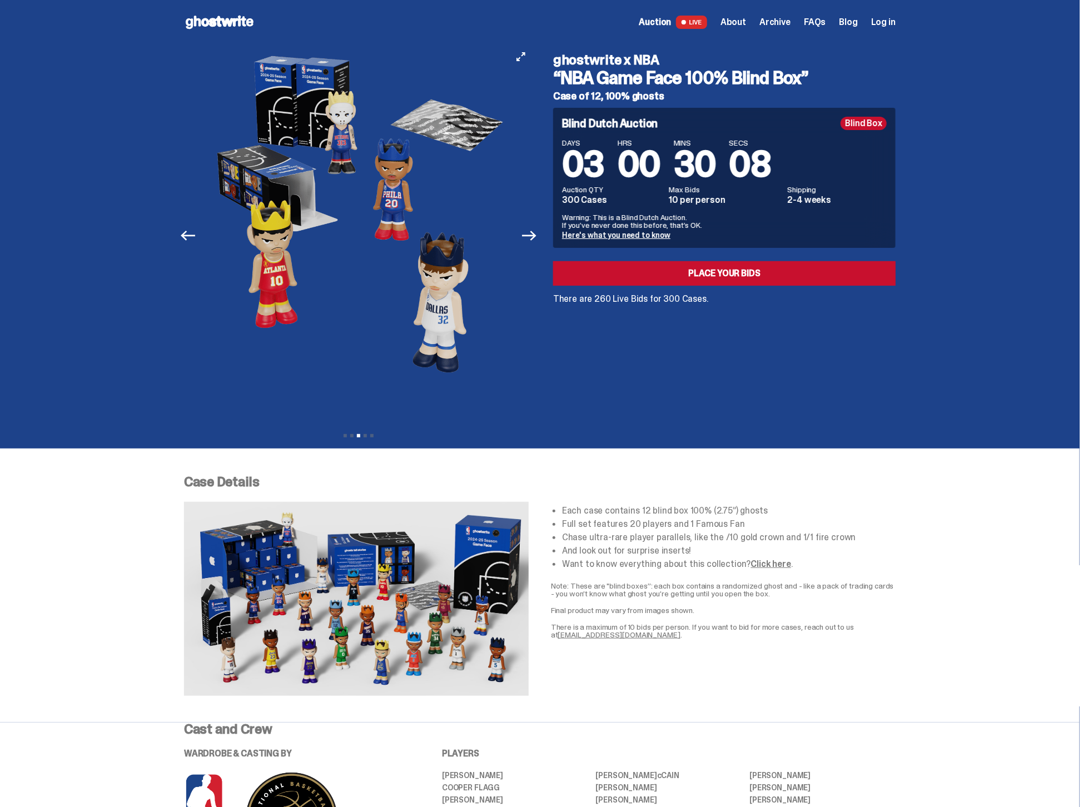
click at [357, 156] on img at bounding box center [359, 235] width 306 height 383
click at [422, 289] on img at bounding box center [359, 235] width 306 height 383
click at [535, 233] on icon "Next" at bounding box center [529, 236] width 14 height 14
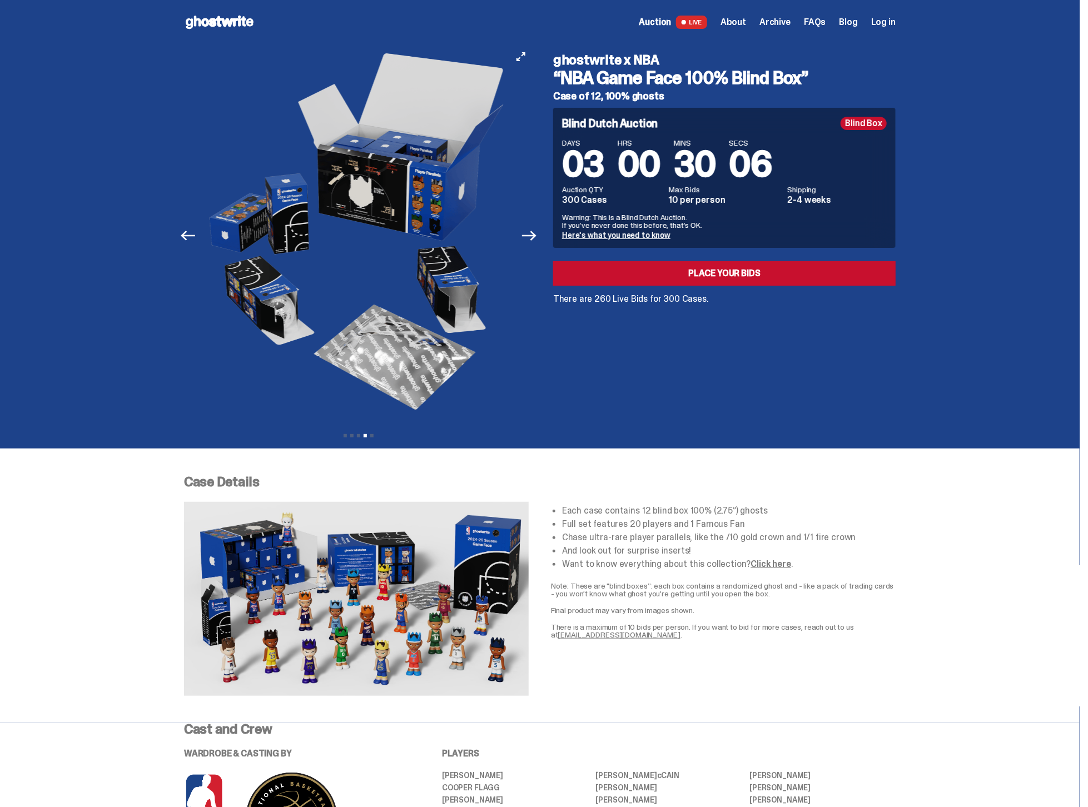
click at [533, 58] on div at bounding box center [358, 235] width 349 height 383
click at [525, 58] on icon "View full-screen" at bounding box center [521, 56] width 9 height 9
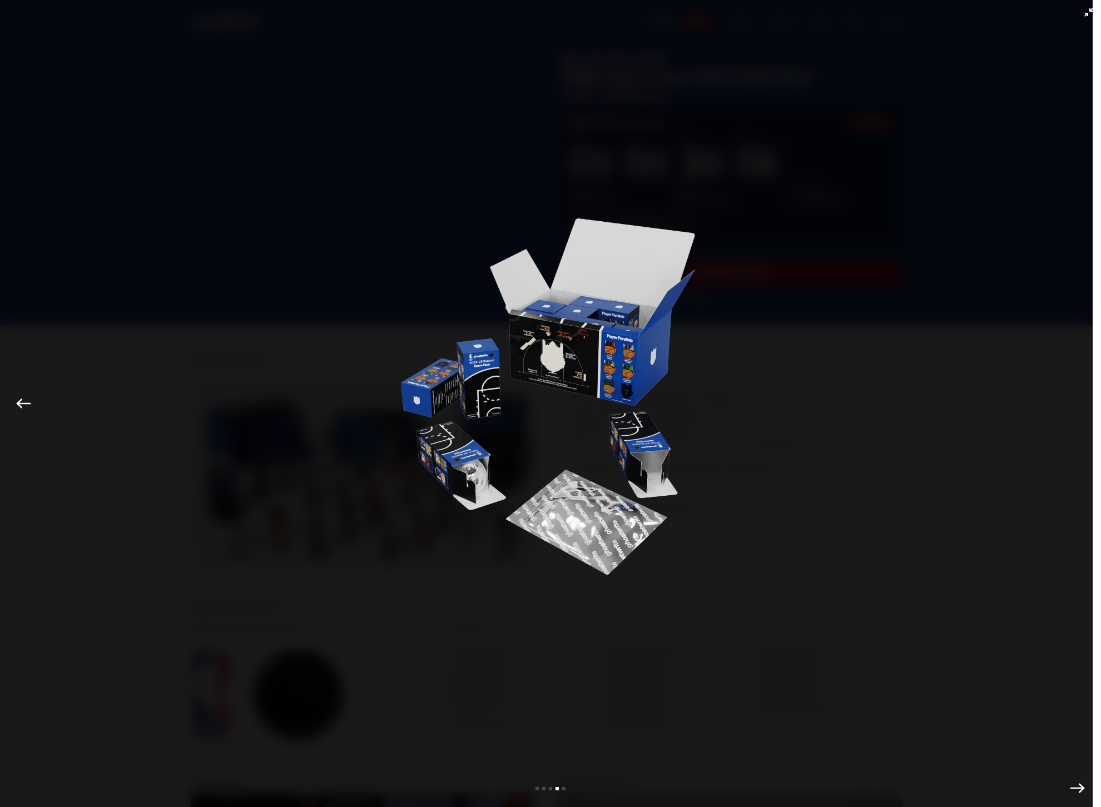
click at [582, 351] on img at bounding box center [551, 401] width 306 height 746
click at [34, 412] on div at bounding box center [550, 418] width 1045 height 780
click at [28, 406] on icon "Previous" at bounding box center [23, 403] width 14 height 14
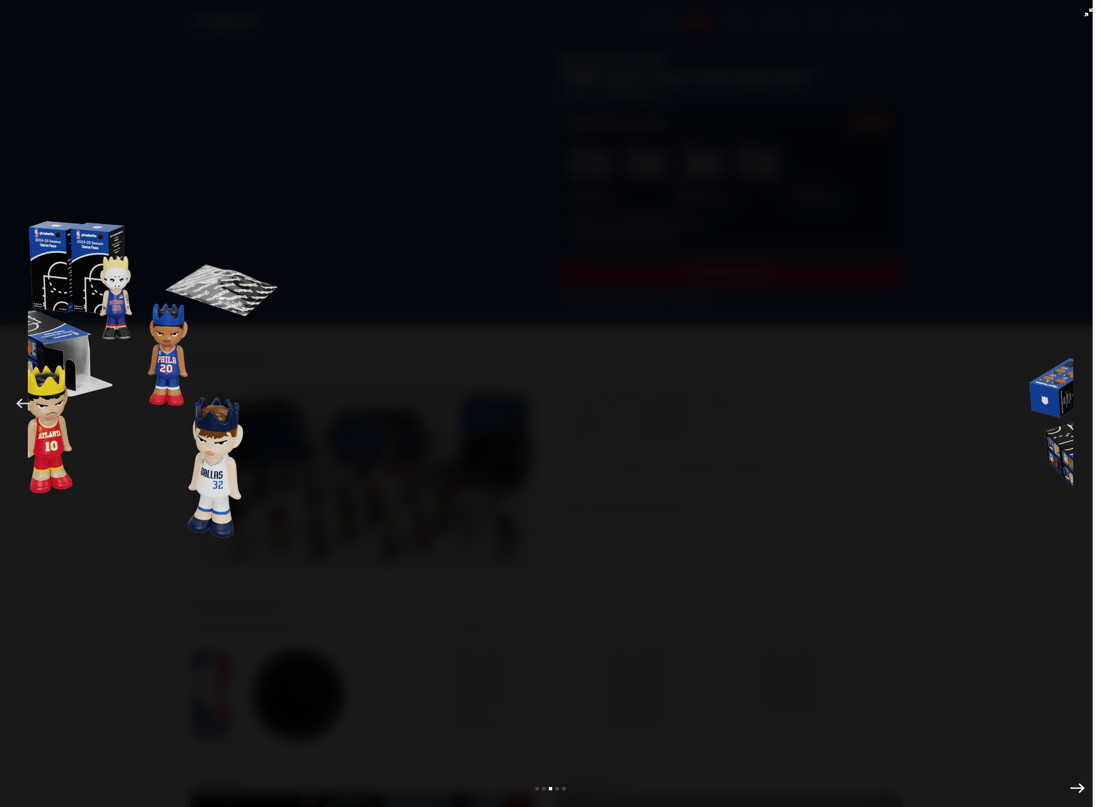
click at [28, 406] on icon "Previous" at bounding box center [23, 403] width 14 height 14
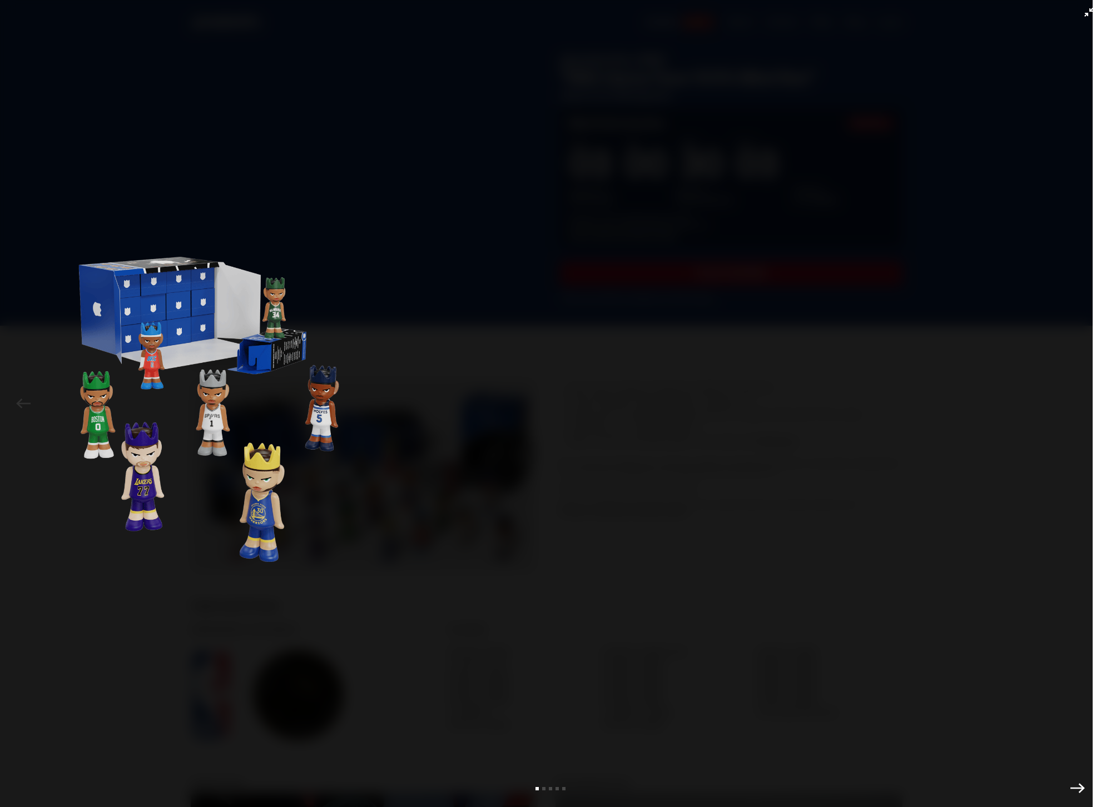
click at [28, 406] on div at bounding box center [205, 418] width 1045 height 780
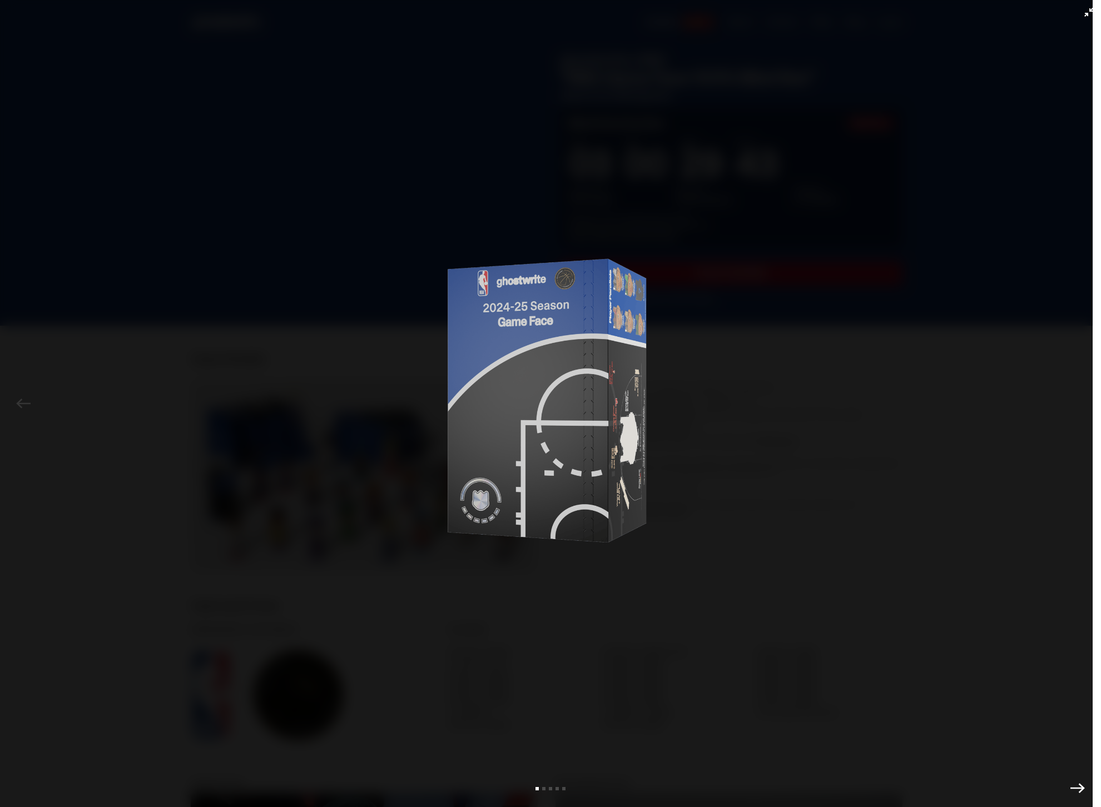
click at [476, 339] on img at bounding box center [551, 401] width 306 height 746
click at [525, 419] on img at bounding box center [551, 401] width 306 height 746
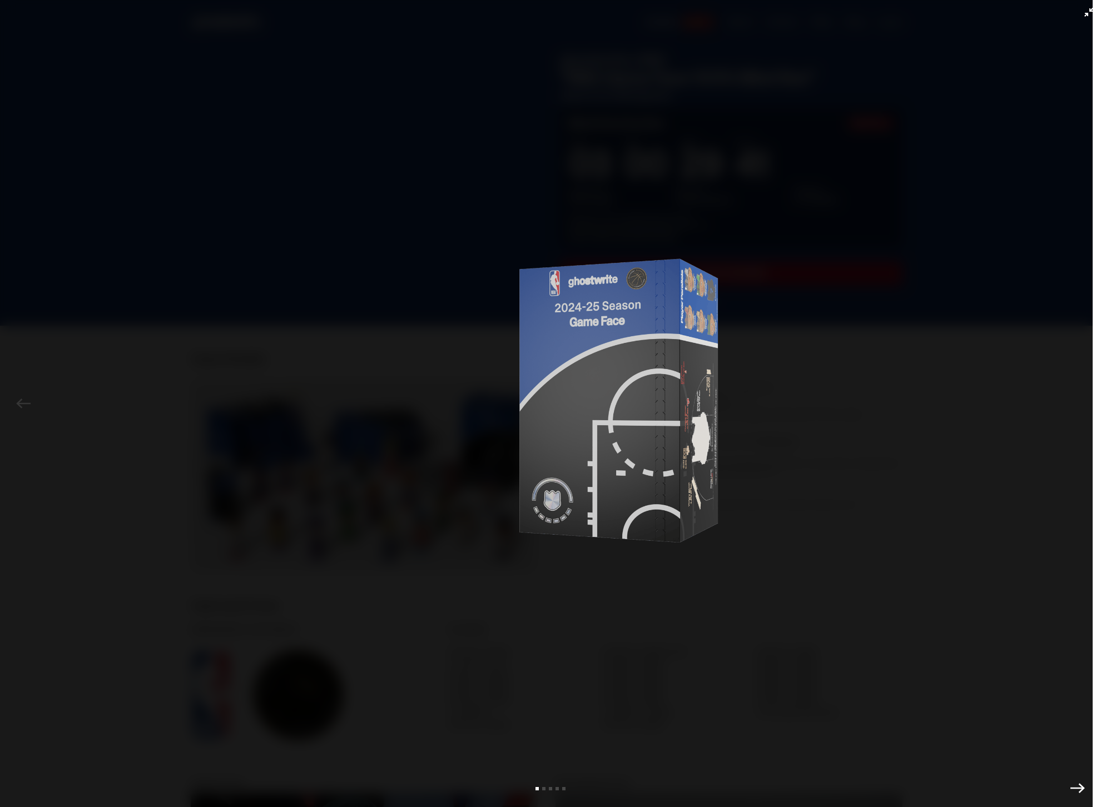
click at [632, 510] on img at bounding box center [622, 401] width 306 height 746
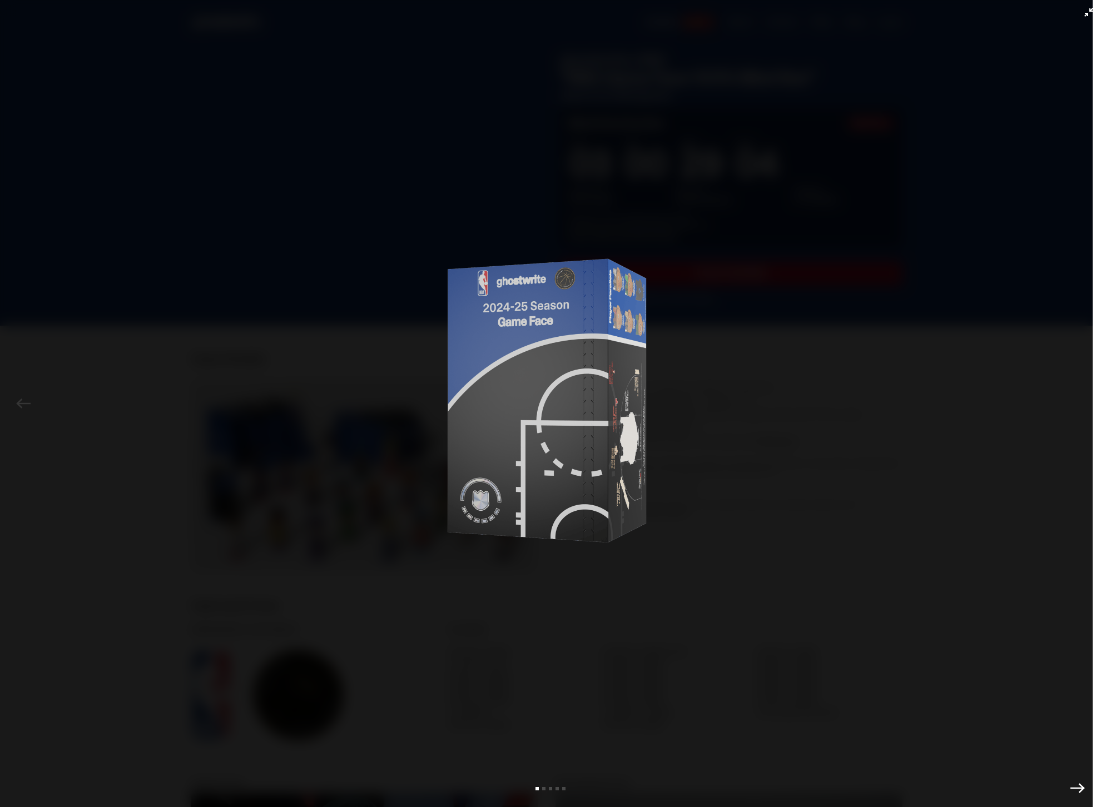
drag, startPoint x: 587, startPoint y: 397, endPoint x: 835, endPoint y: 402, distance: 247.5
click at [823, 403] on div at bounding box center [550, 418] width 1045 height 780
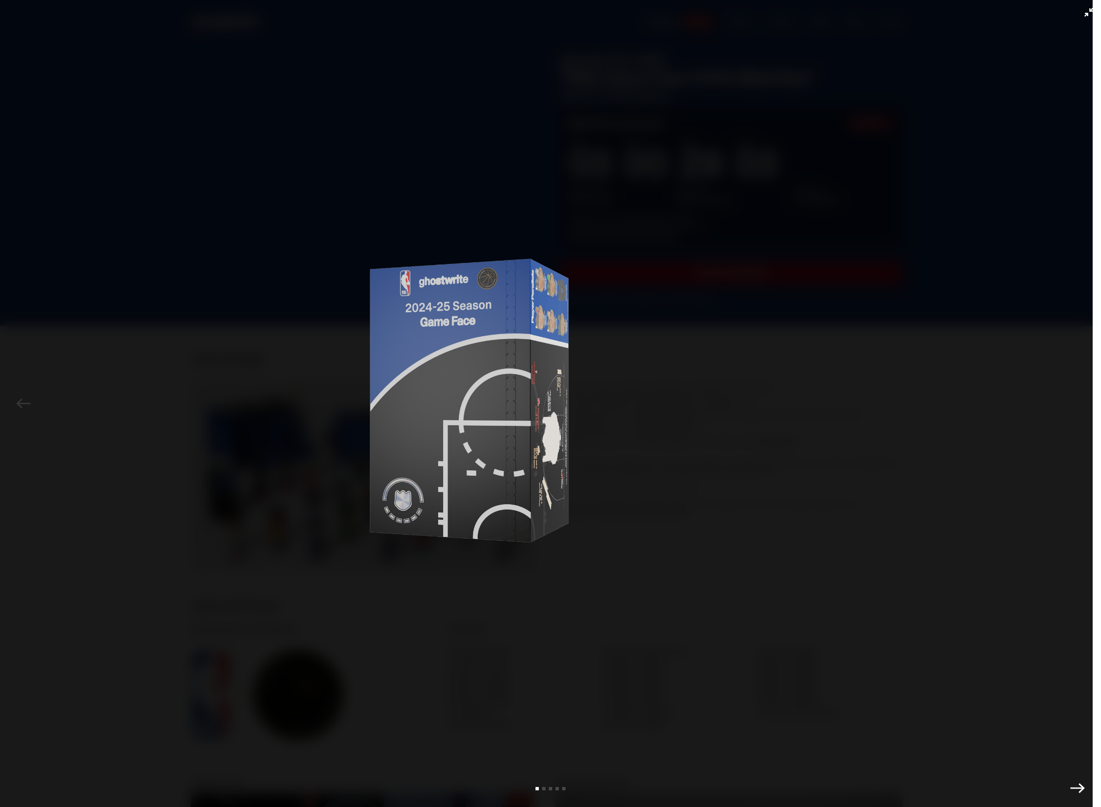
click at [320, 470] on img at bounding box center [473, 401] width 306 height 746
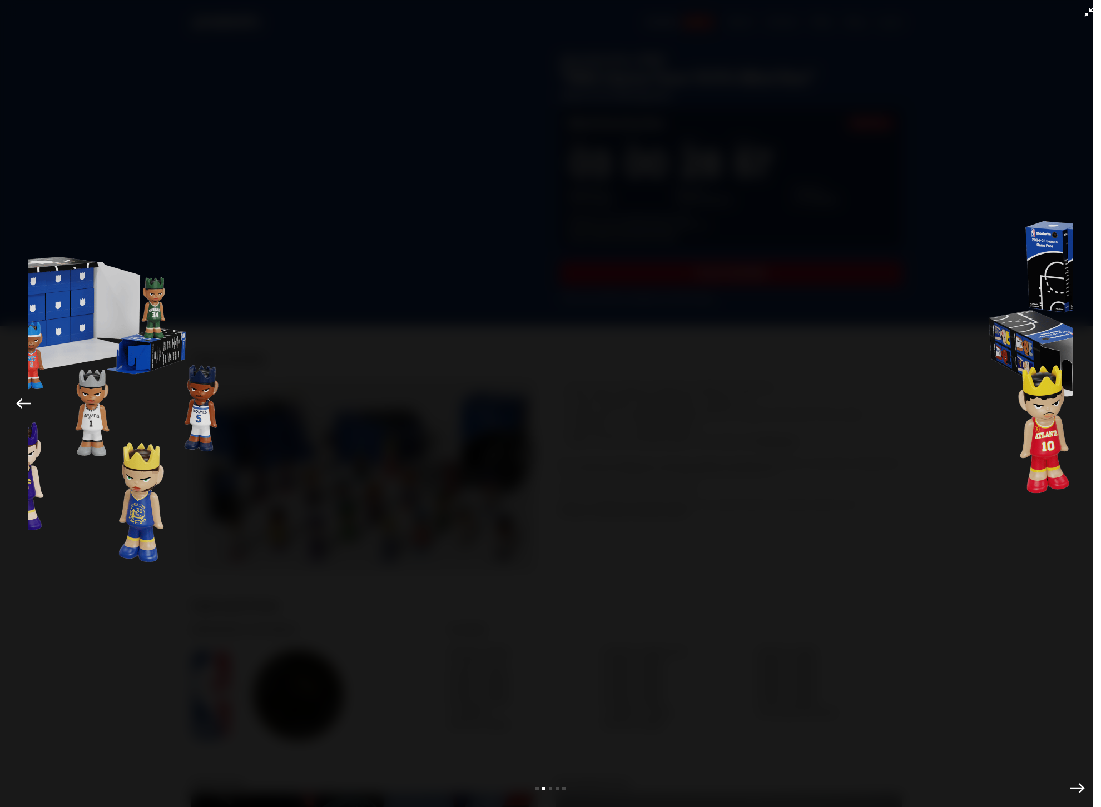
drag, startPoint x: 515, startPoint y: 410, endPoint x: 62, endPoint y: 342, distance: 458.2
click at [57, 341] on img at bounding box center [85, 401] width 306 height 746
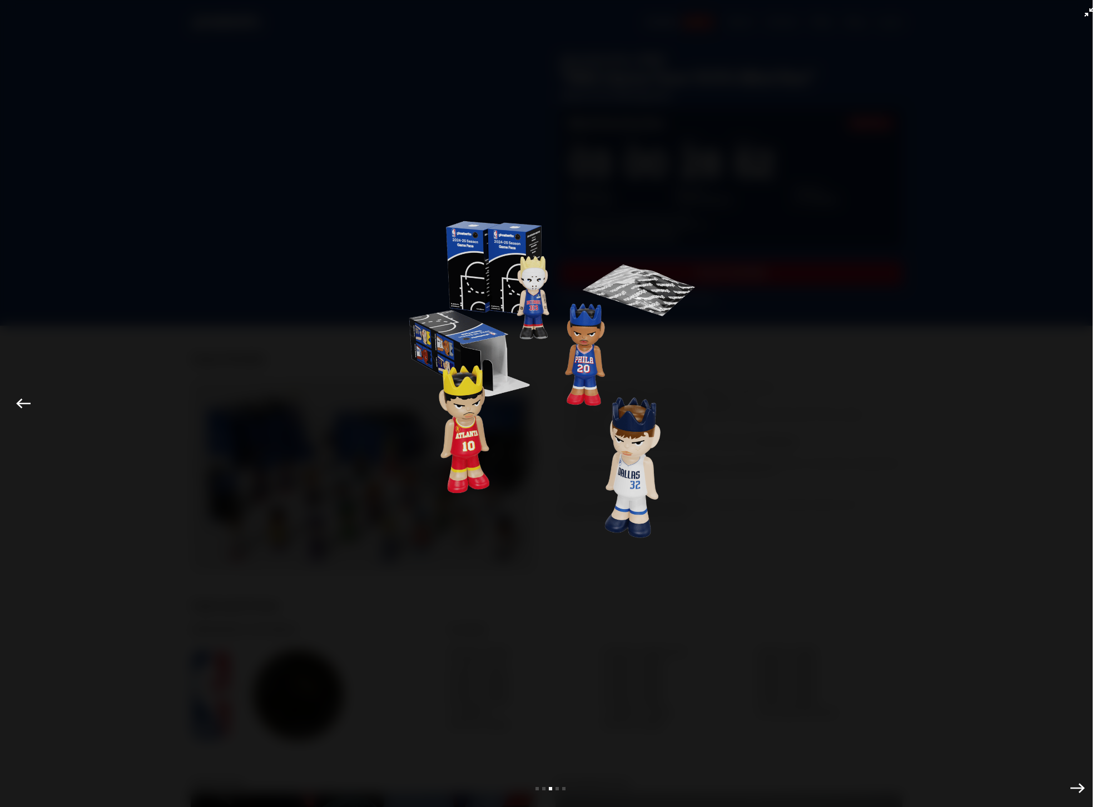
drag, startPoint x: 494, startPoint y: 368, endPoint x: 42, endPoint y: 369, distance: 451.5
click at [398, 369] on img at bounding box center [551, 401] width 306 height 746
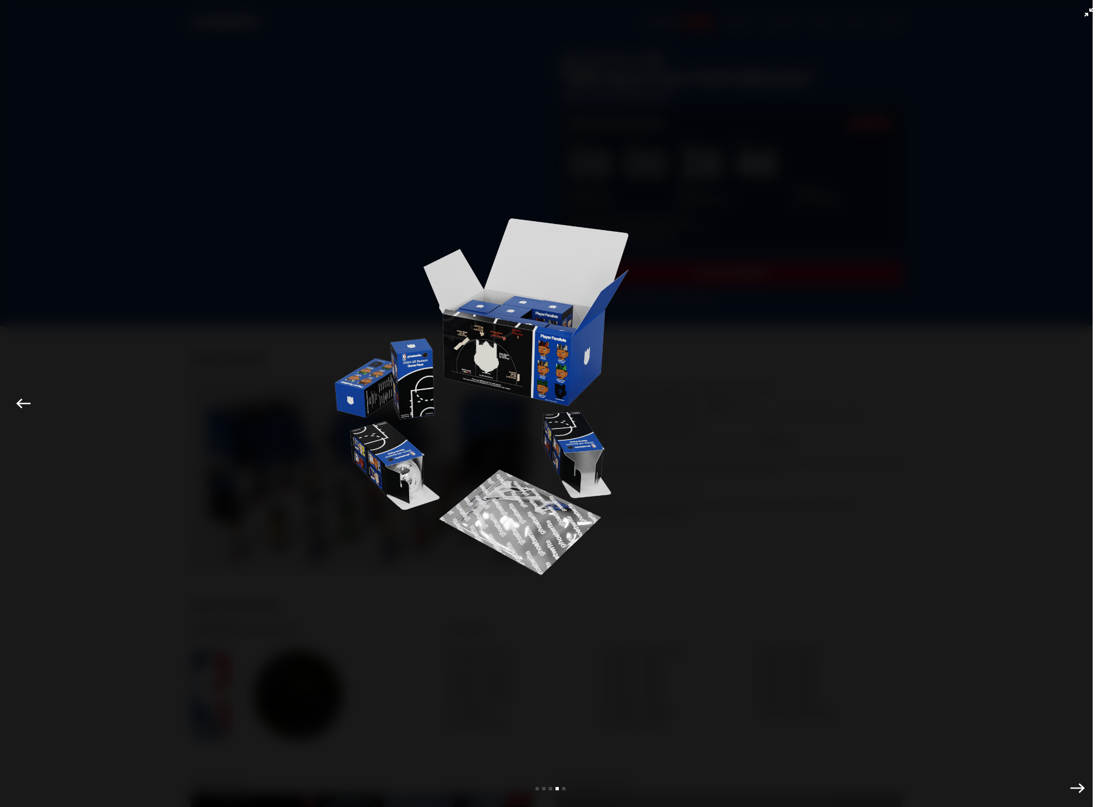
click at [331, 403] on img at bounding box center [484, 401] width 306 height 746
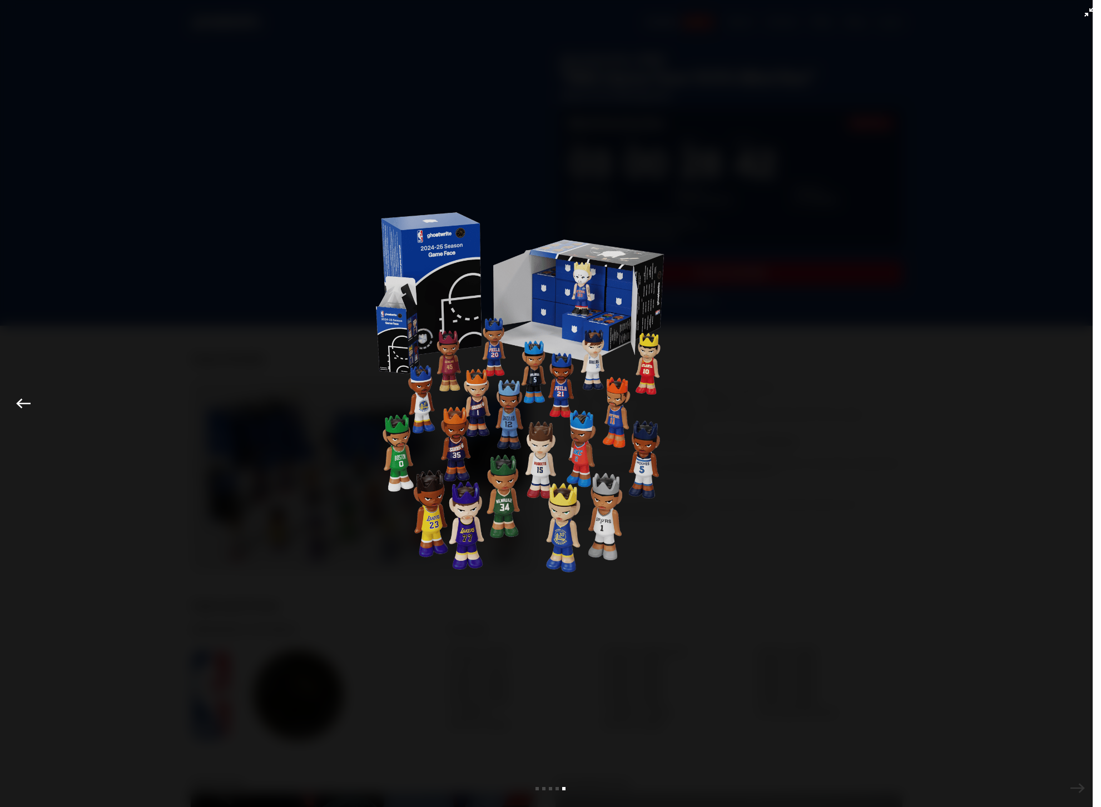
click at [0, 359] on html "Open main menu Home Auction LIVE About Archive FAQs Blog Log in" at bounding box center [546, 403] width 1093 height 807
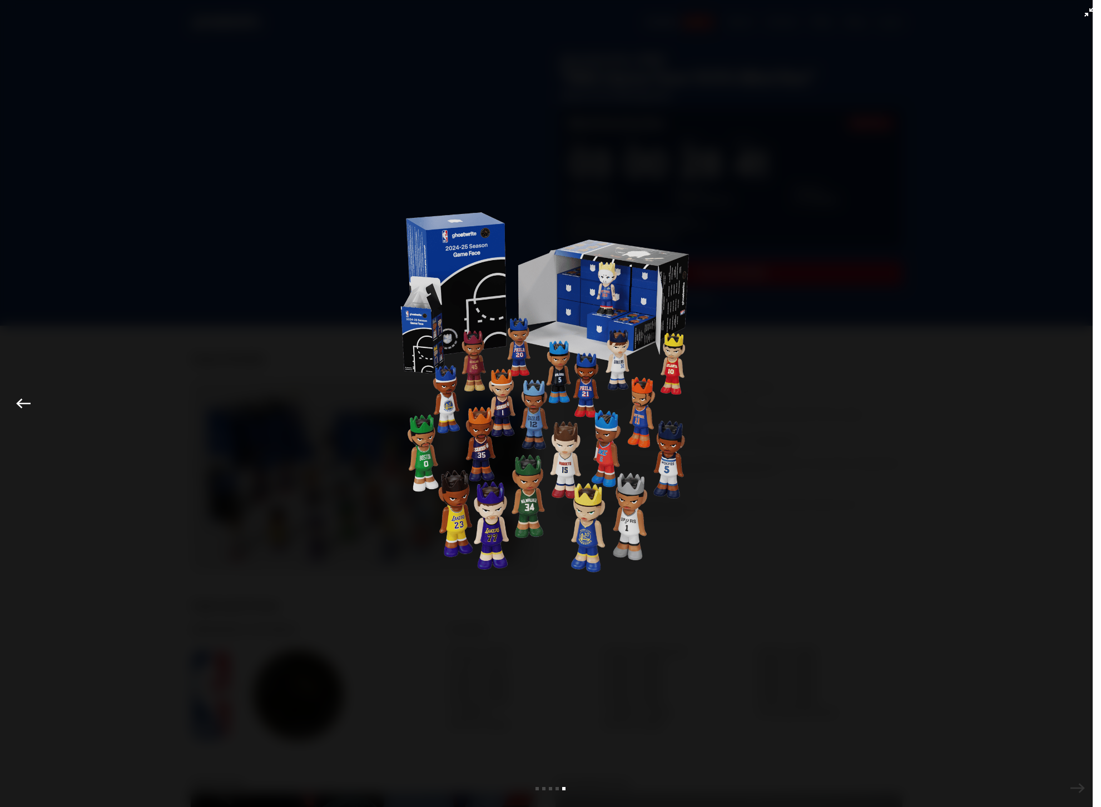
click at [0, 359] on html "Open main menu Home Auction LIVE About Archive FAQs Blog Log in" at bounding box center [546, 403] width 1093 height 807
